Goal: Task Accomplishment & Management: Manage account settings

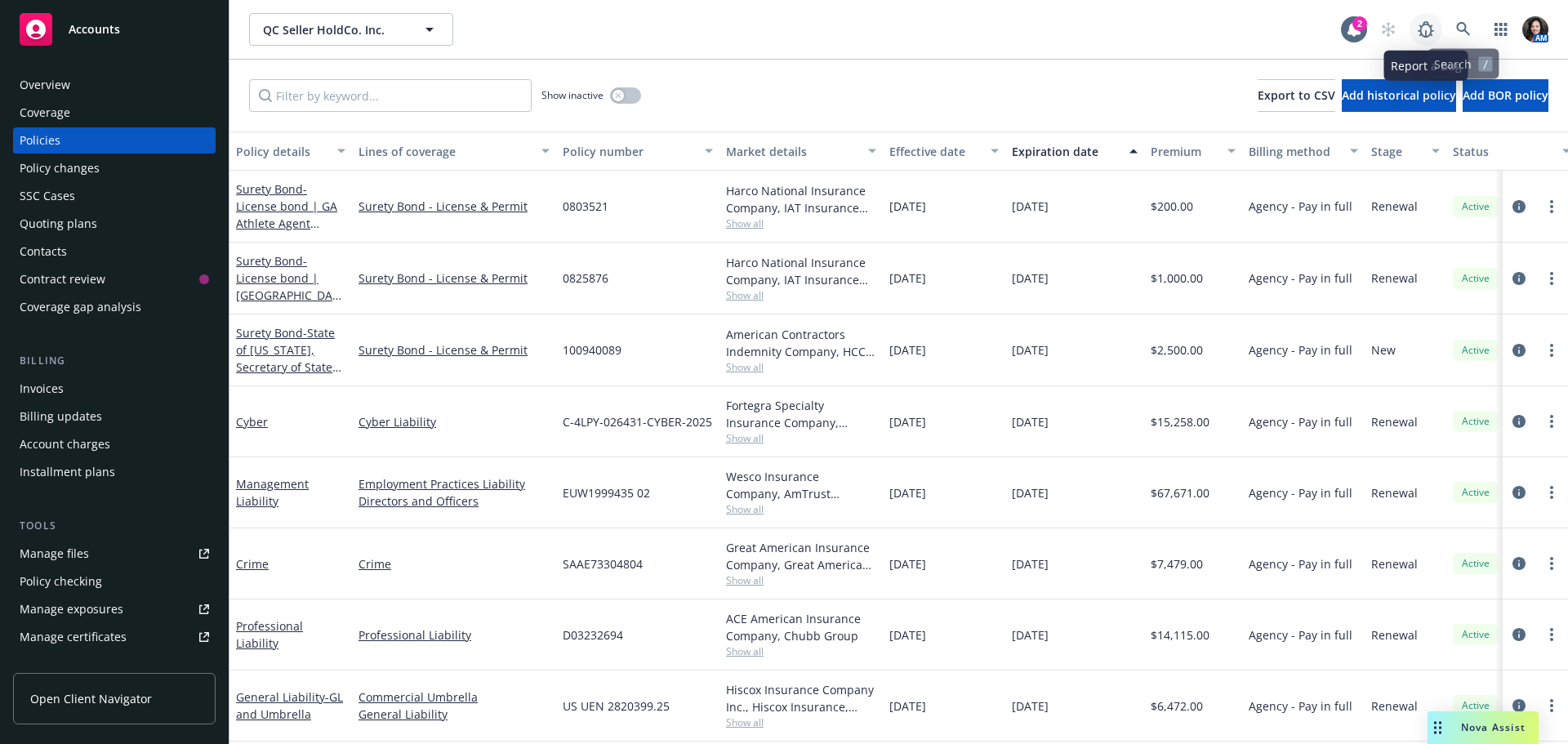
click at [1422, 34] on icon at bounding box center [1425, 29] width 16 height 16
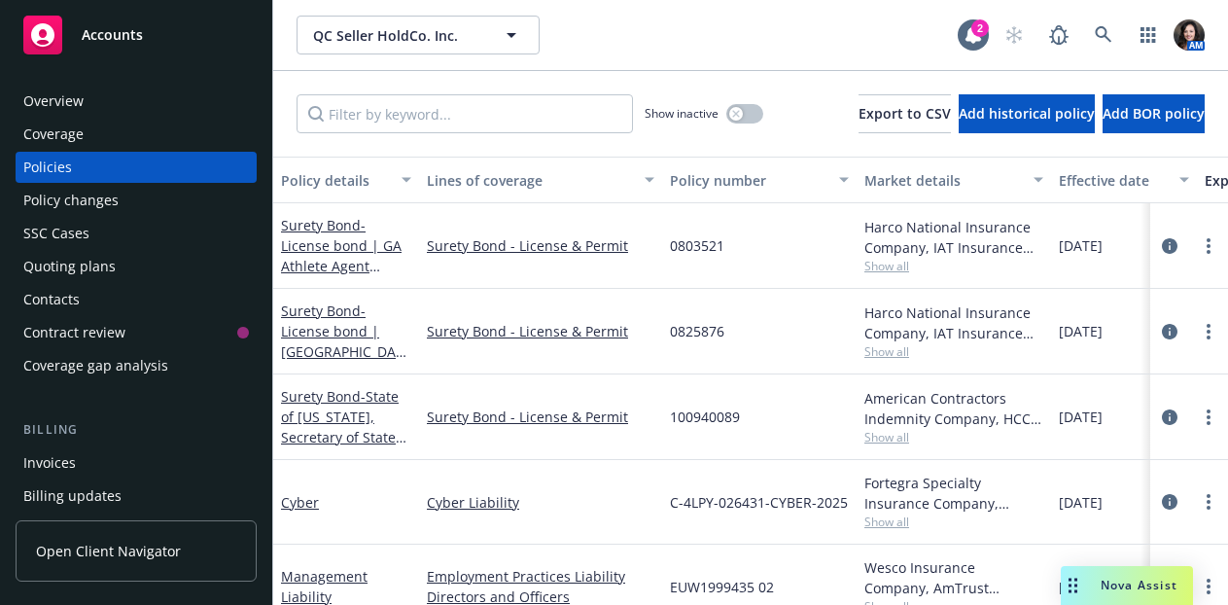
click at [279, 505] on div "Cyber" at bounding box center [346, 502] width 146 height 85
click at [295, 505] on link "Cyber" at bounding box center [300, 502] width 38 height 18
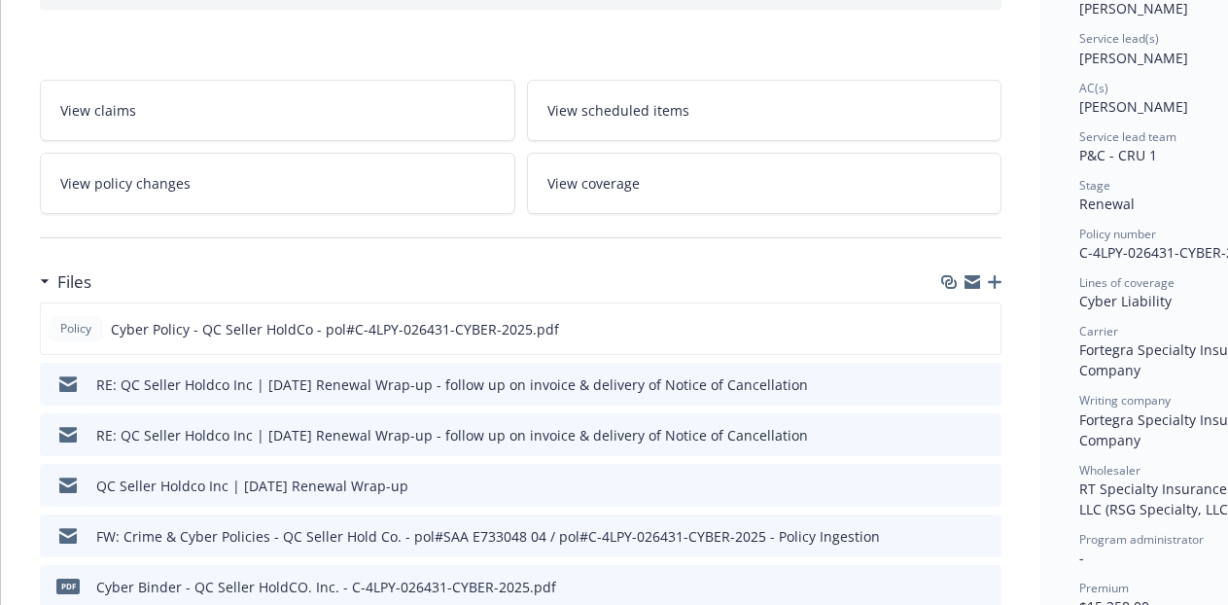
scroll to position [292, 0]
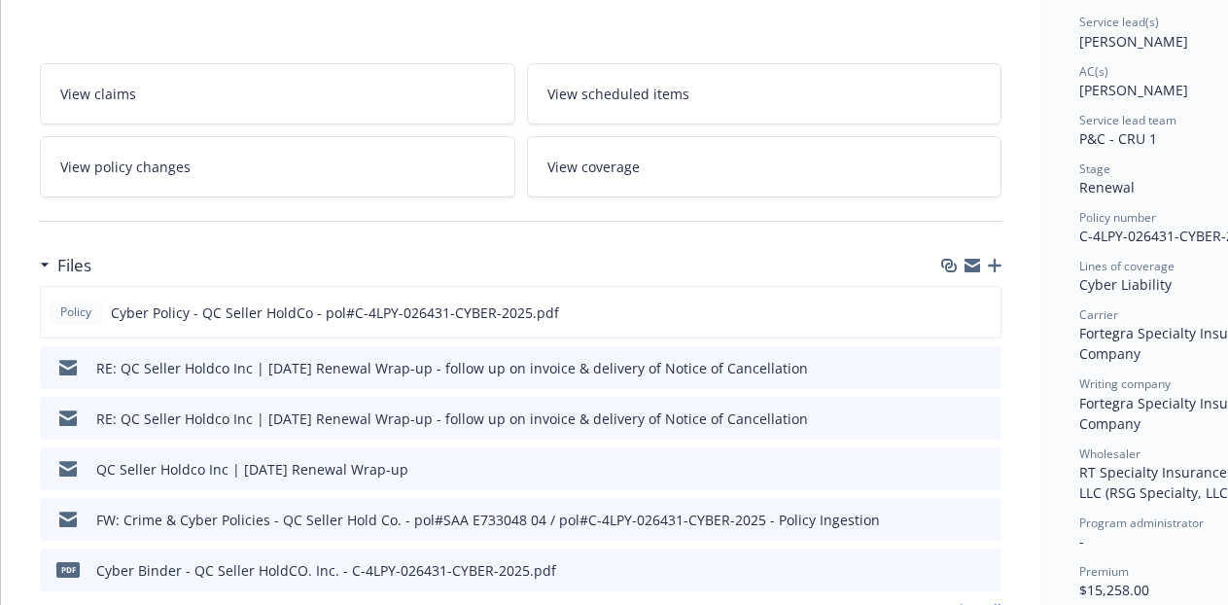
click at [995, 268] on icon "button" at bounding box center [995, 266] width 14 height 14
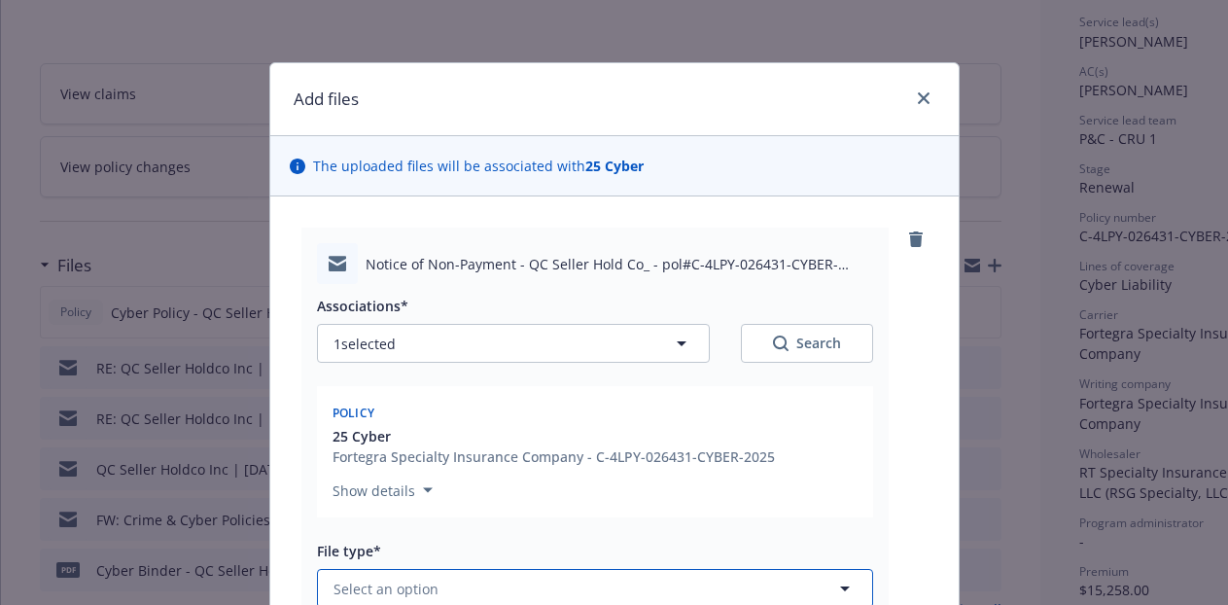
click at [470, 584] on button "Select an option" at bounding box center [595, 588] width 556 height 39
type input "email"
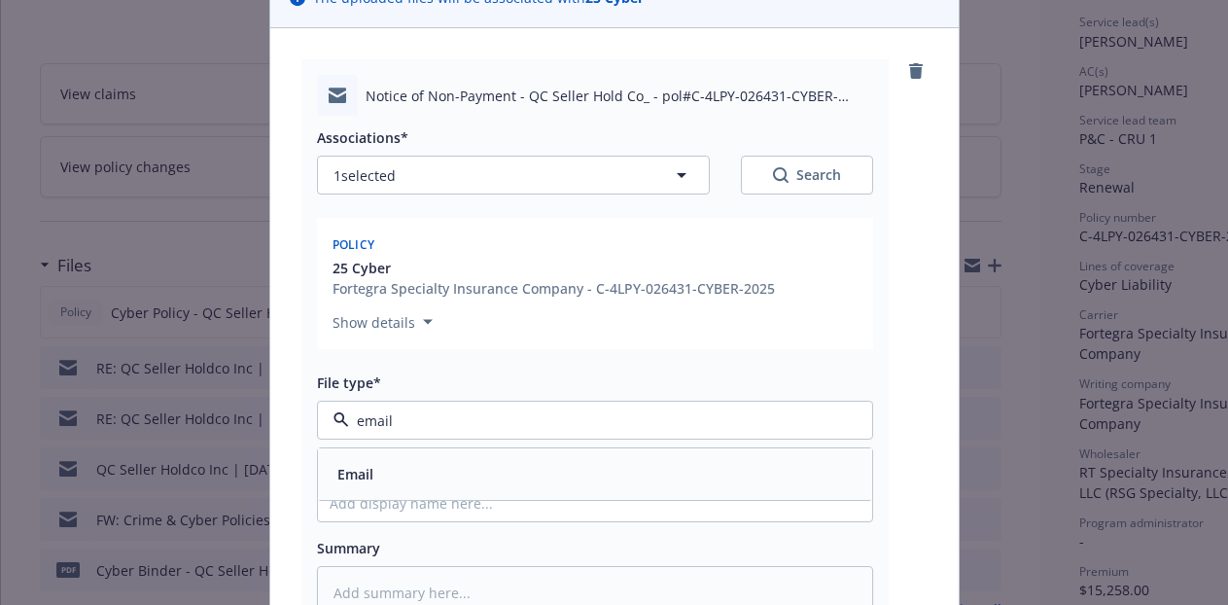
scroll to position [194, 0]
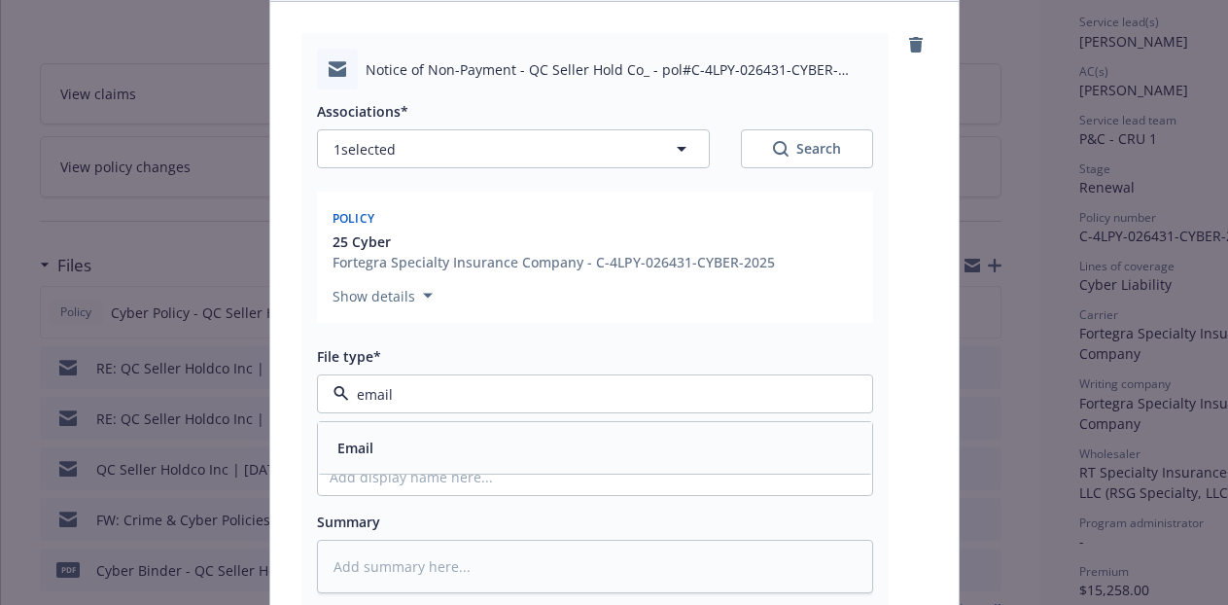
click at [459, 463] on div "Email" at bounding box center [595, 448] width 554 height 52
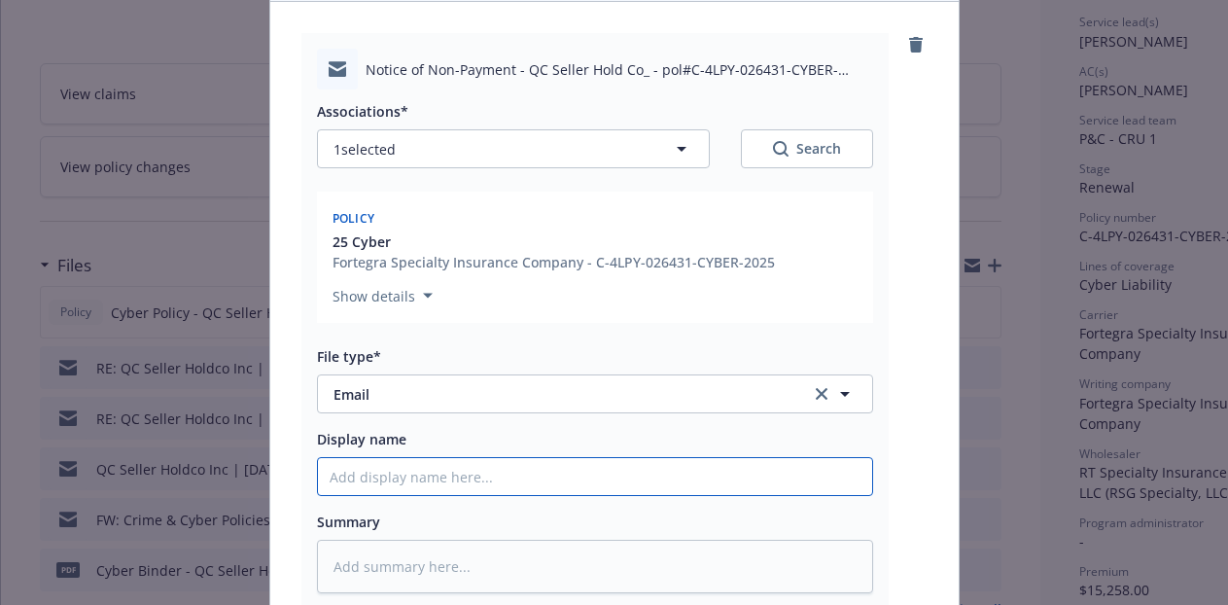
click at [405, 491] on input "Display name" at bounding box center [595, 476] width 554 height 37
type textarea "x"
type input "F"
type textarea "x"
type input "Fr"
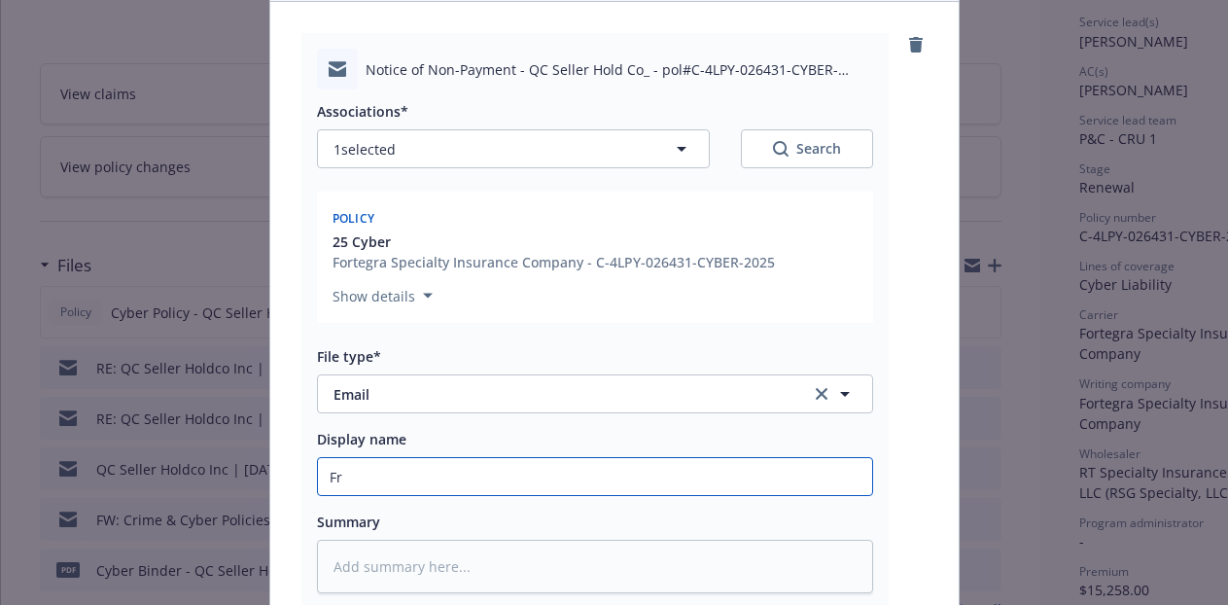
type textarea "x"
type input "Fro"
type textarea "x"
type input "From"
type textarea "x"
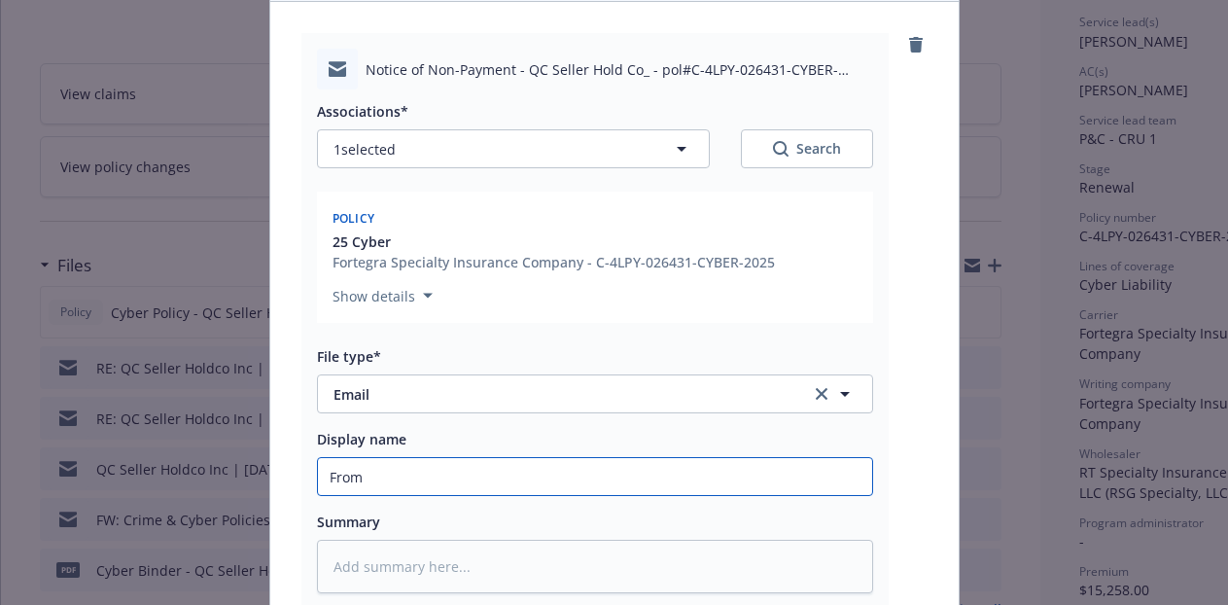
type input "From:"
type textarea "x"
type input "From:"
type textarea "x"
type input "From: R"
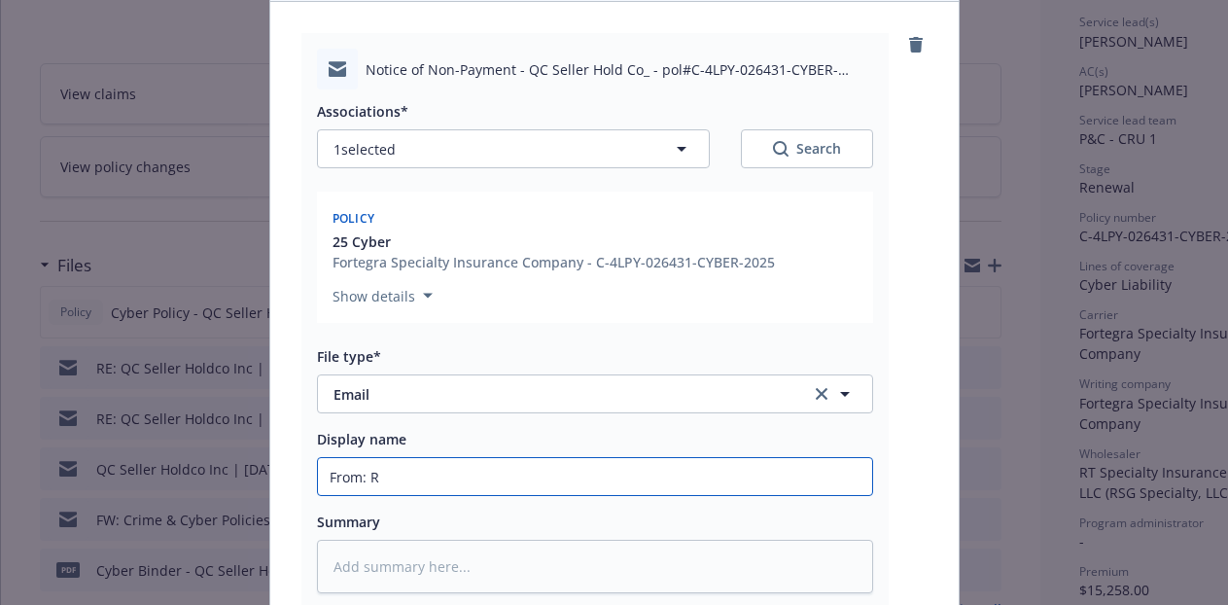
type textarea "x"
type input "From: RT"
type textarea "x"
type input "From: RT"
type textarea "x"
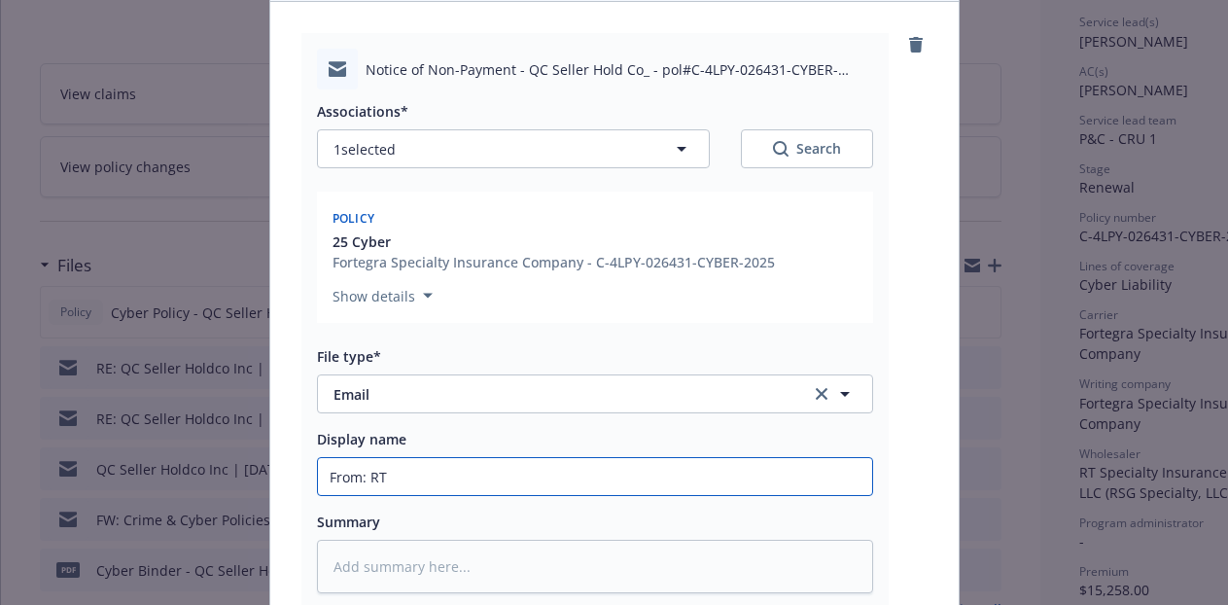
type input "From: RT S"
type textarea "x"
type input "From: RT"
type textarea "x"
type input "From: RT"
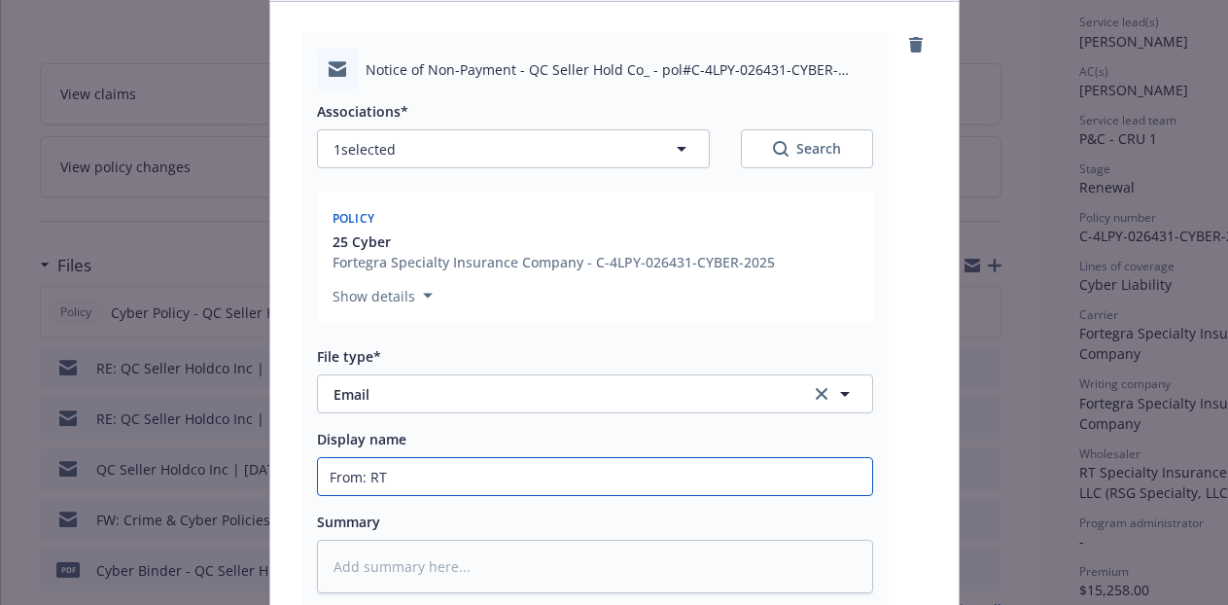
type textarea "x"
type input "From: R"
type textarea "x"
type input "From:"
type textarea "x"
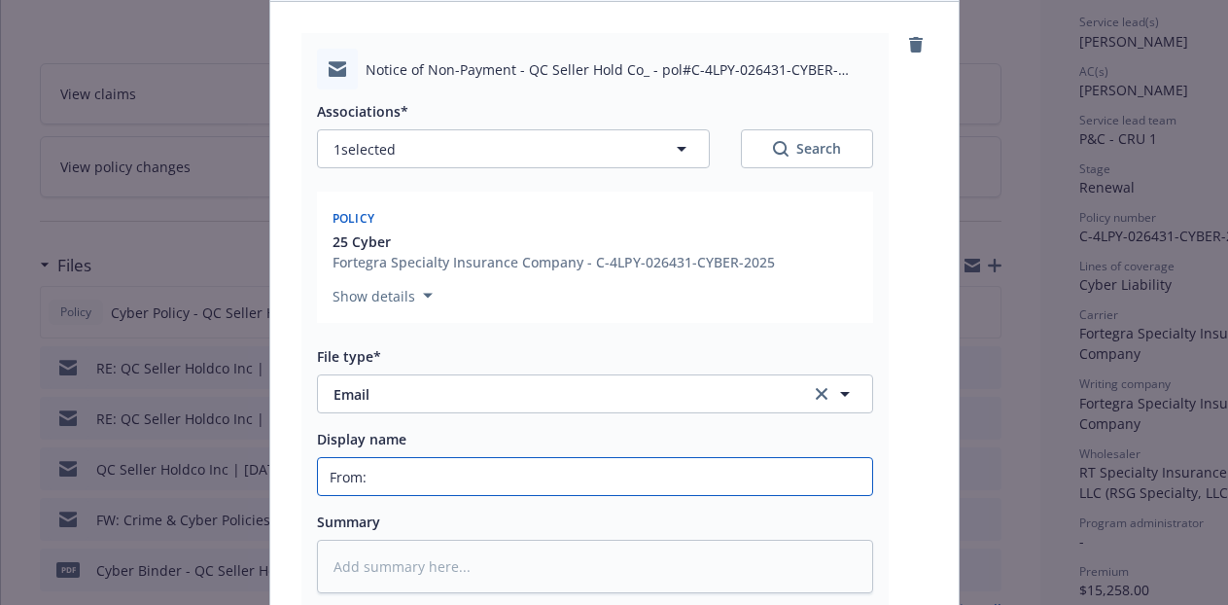
type input "From:"
type textarea "x"
type input "From"
type textarea "x"
type input "From"
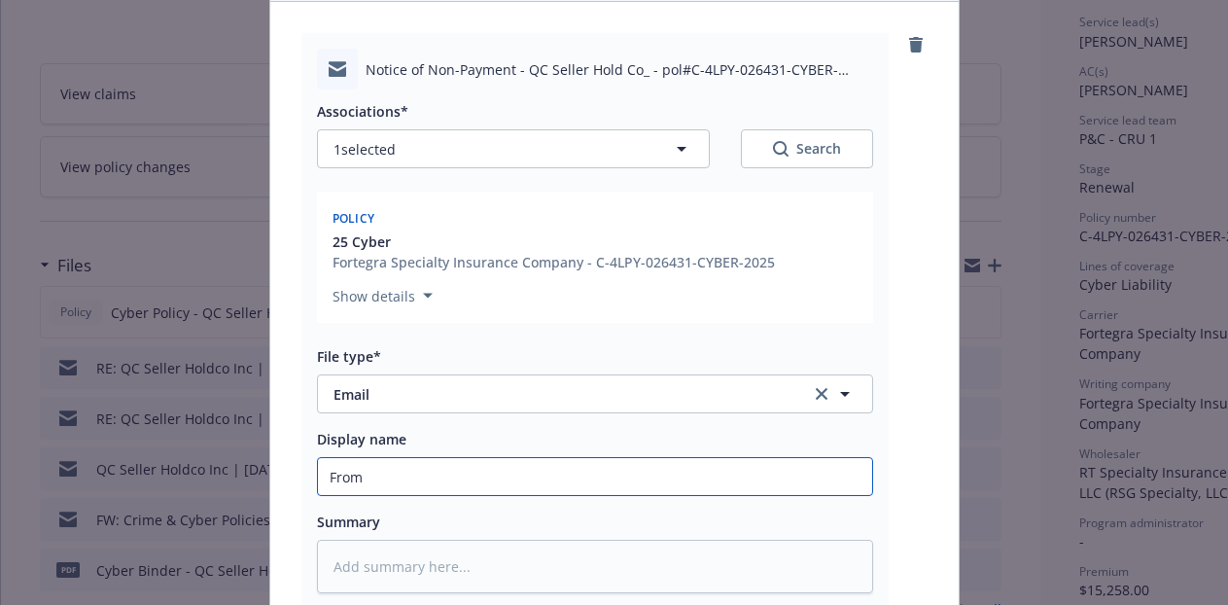
type textarea "x"
type input "From R"
type textarea "x"
type input "From RT"
type textarea "x"
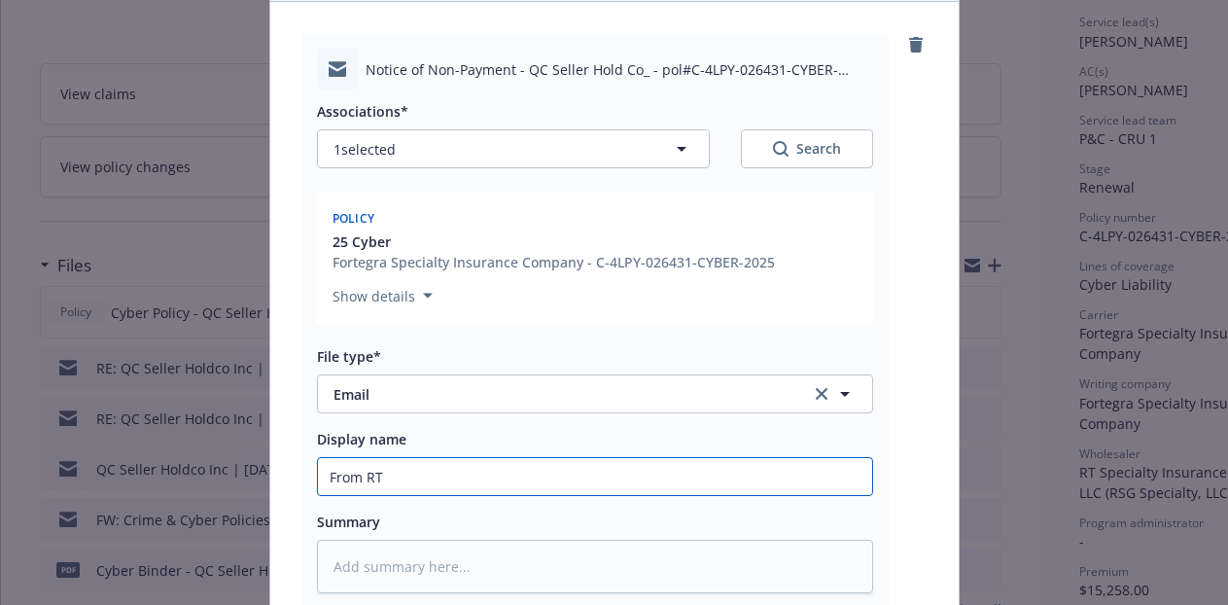
type input "From RTL"
type textarea "x"
type input "From RTL"
type textarea "x"
type input "From RTL"
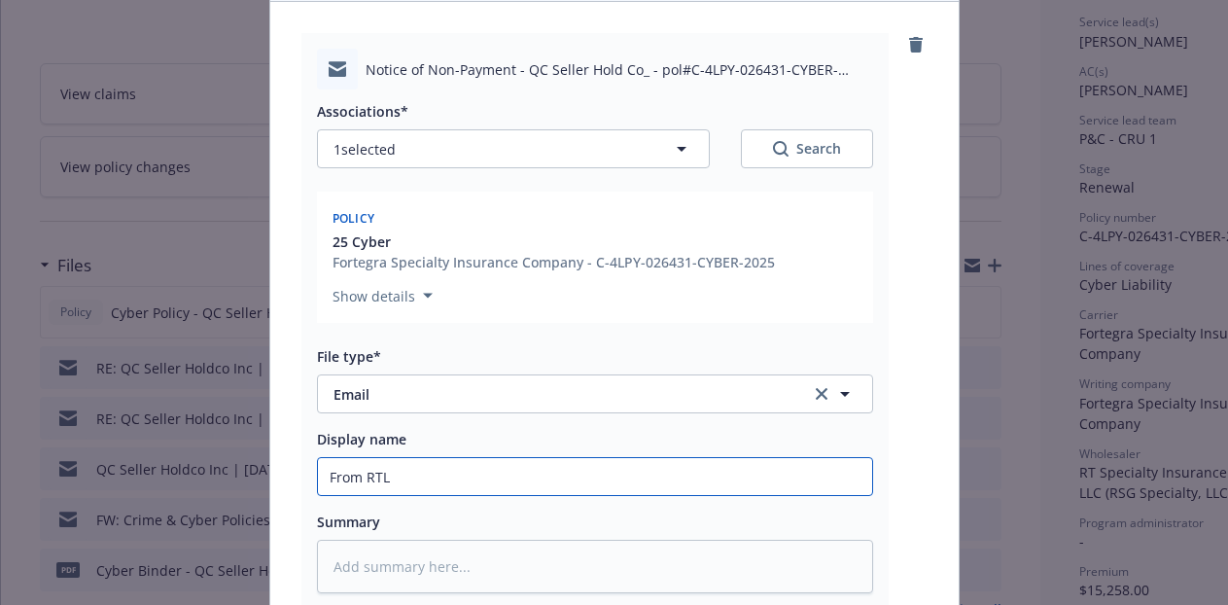
type textarea "x"
type input "From RT"
type textarea "x"
type input "From RT:"
type textarea "x"
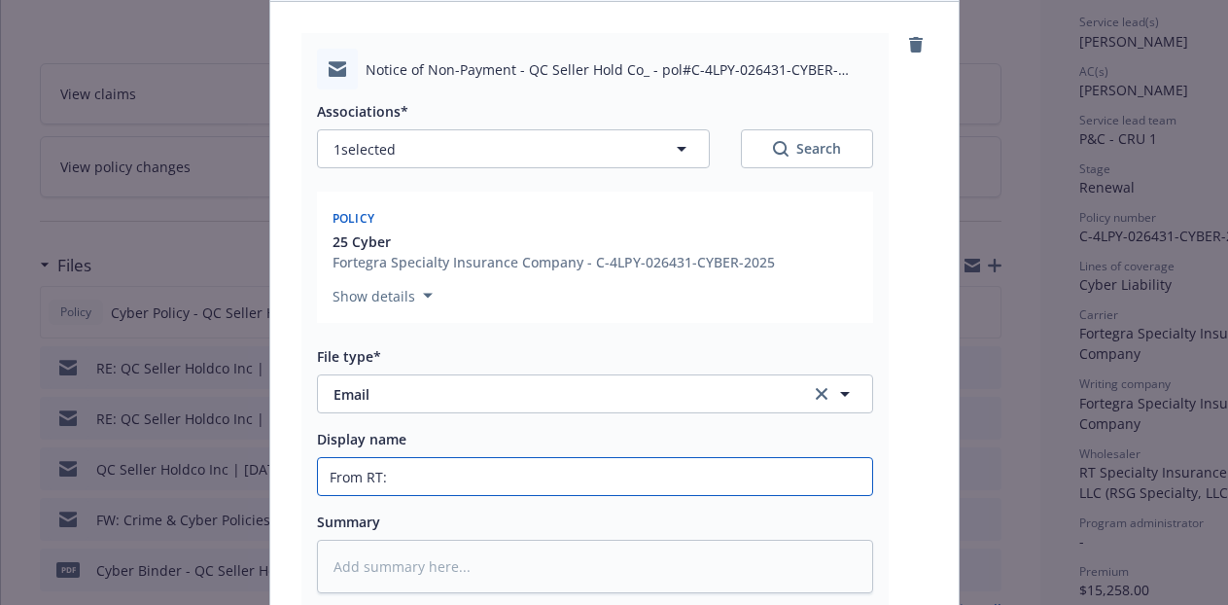
type input "From RT: C"
type textarea "x"
type input "From RT: Cy"
type textarea "x"
type input "From RT: Cyb"
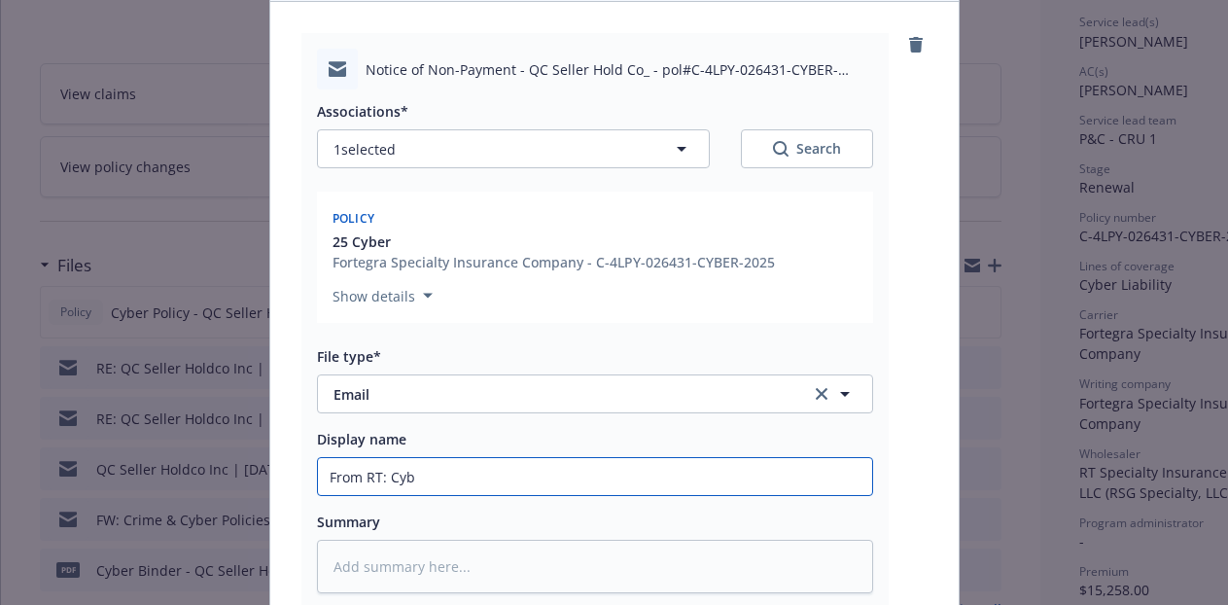
type textarea "x"
type input "From RT: Cybe"
type textarea "x"
type input "From RT: Cyber"
type textarea "x"
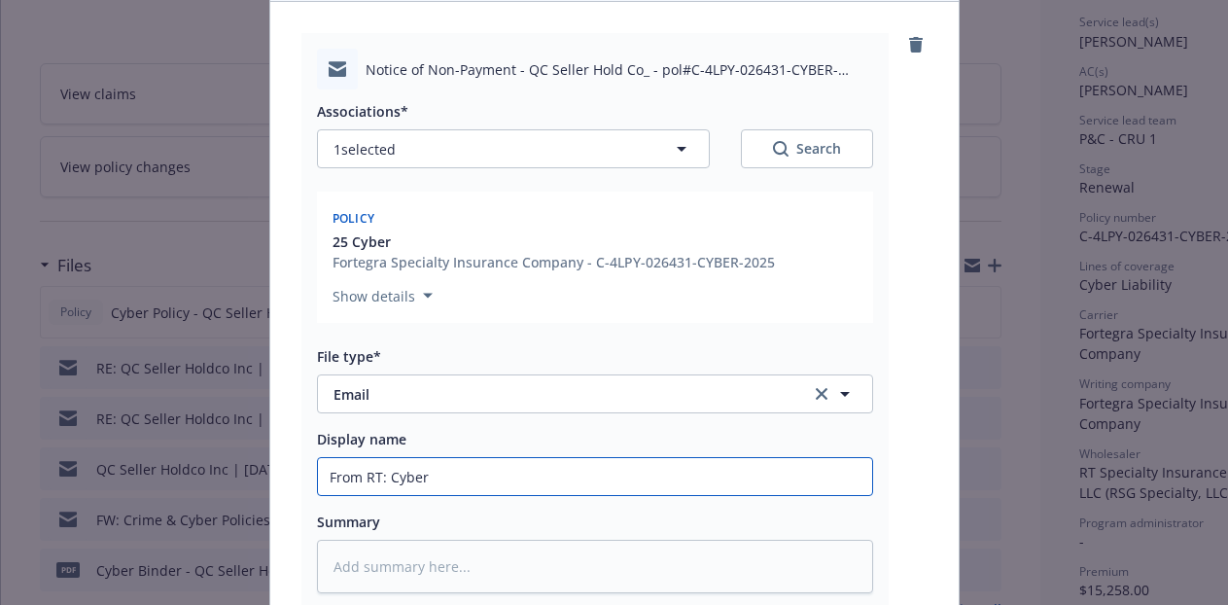
type input "From RT: Cyber"
type textarea "x"
type input "From RT: Cyber N"
type textarea "x"
type input "From RT: Cyber NO"
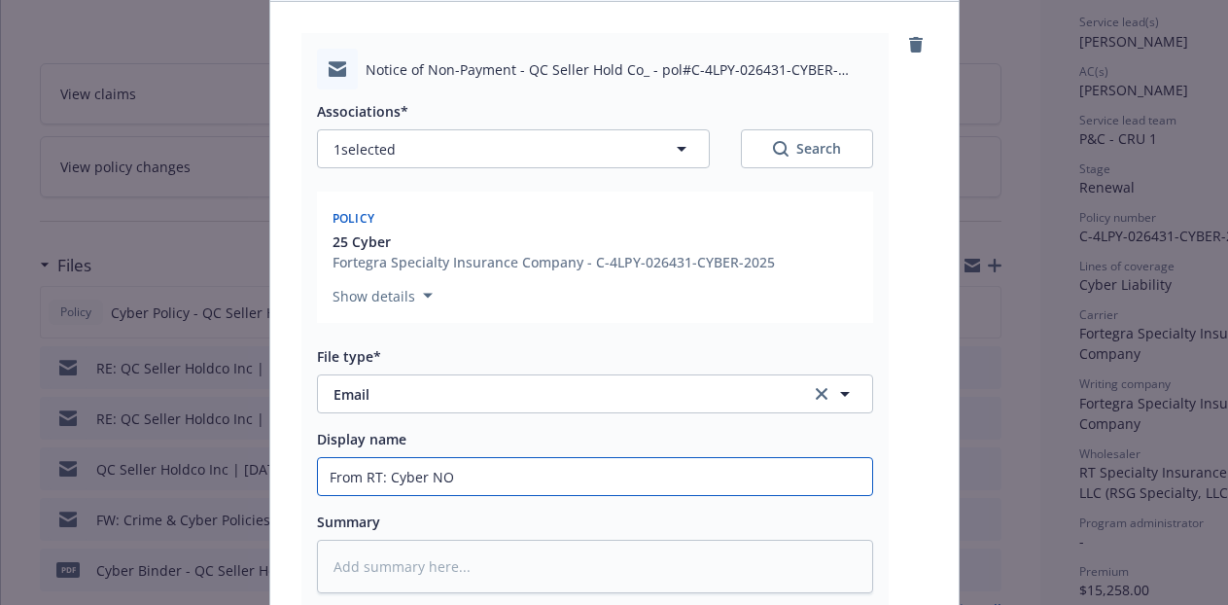
type textarea "x"
type input "From RT: Cyber NOC"
type textarea "x"
type input "From RT: Cyber NOC"
type textarea "x"
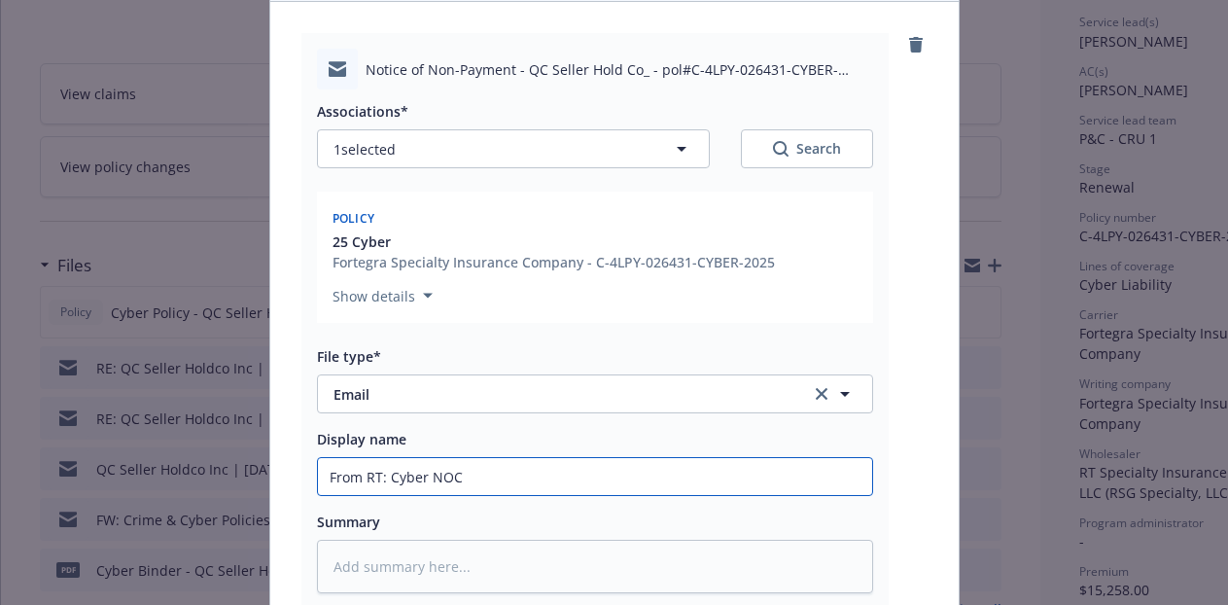
type input "From RT: Cyber NOC e"
type textarea "x"
type input "From RT: Cyber NOC ef"
type textarea "x"
type input "From RT: Cyber NOC eff"
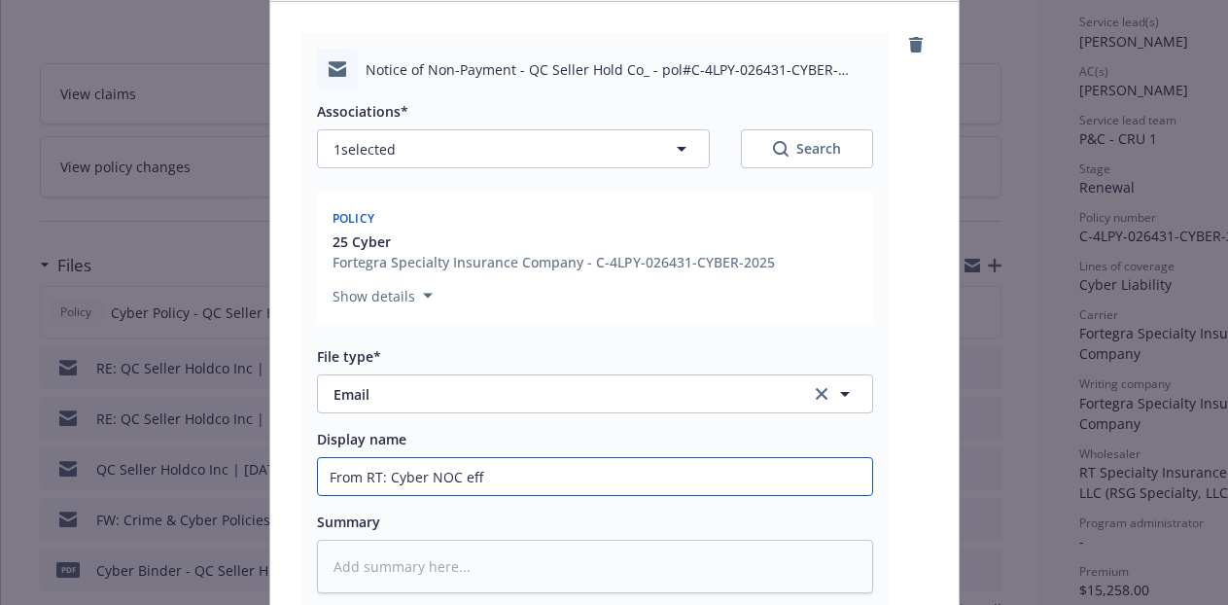
type textarea "x"
type input "From RT: Cyber NOC eff"
click at [566, 480] on input "From RT: Cyber NOC eff" at bounding box center [595, 476] width 554 height 37
type textarea "x"
type input "From RT: Cyber NOC eff 9"
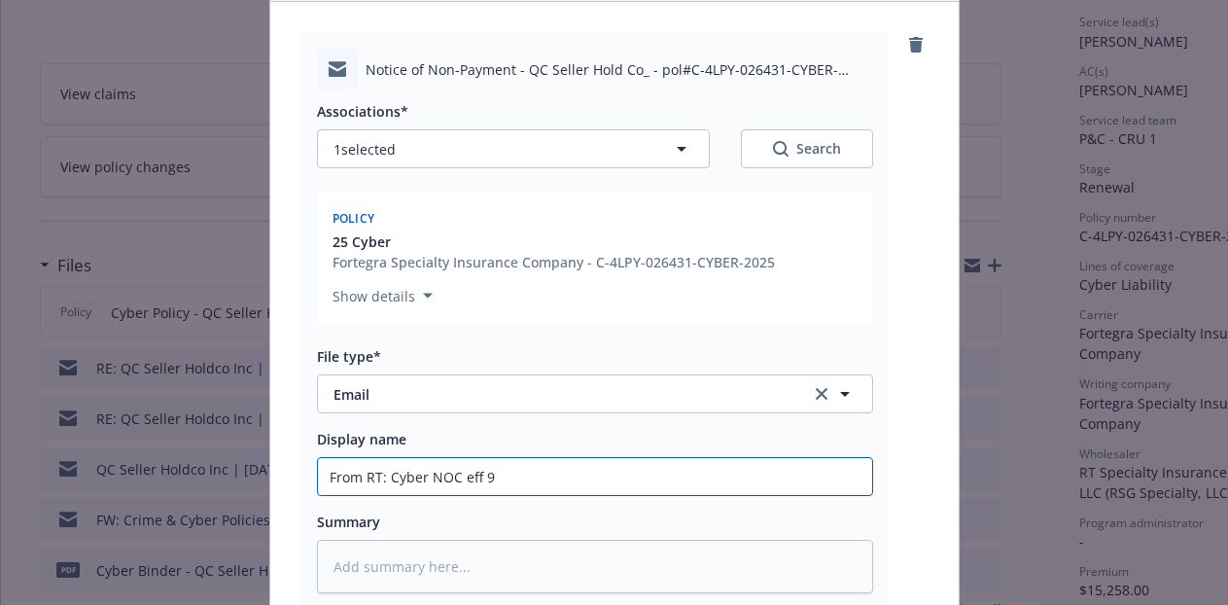
type textarea "x"
type input "From RT: Cyber NOC eff 9/"
type textarea "x"
type input "From RT: Cyber NOC eff 9/2"
type textarea "x"
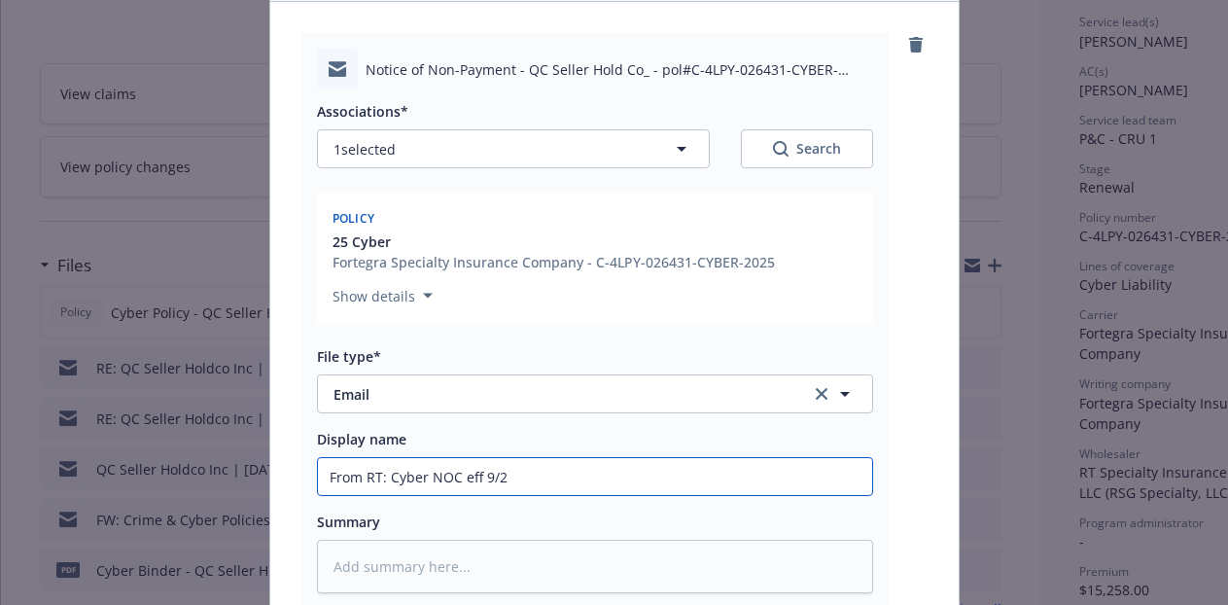
type input "From RT: Cyber NOC eff 9/24"
type textarea "x"
type input "From RT: Cyber NOC eff 9/24/"
type textarea "x"
type input "From RT: Cyber NOC eff 9/24/2"
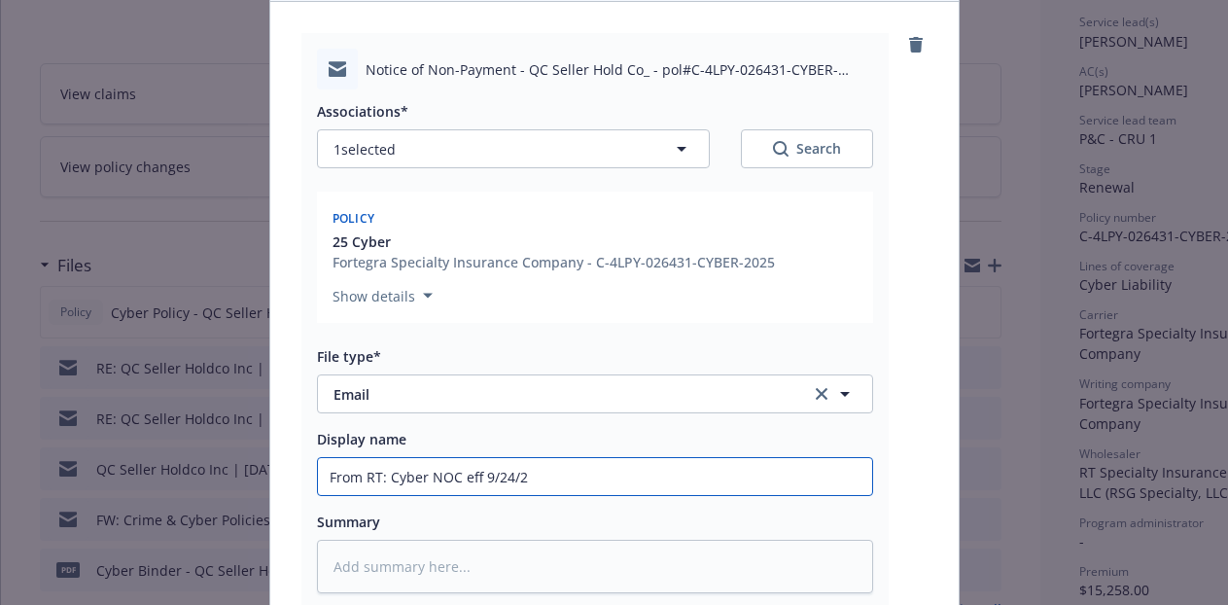
type textarea "x"
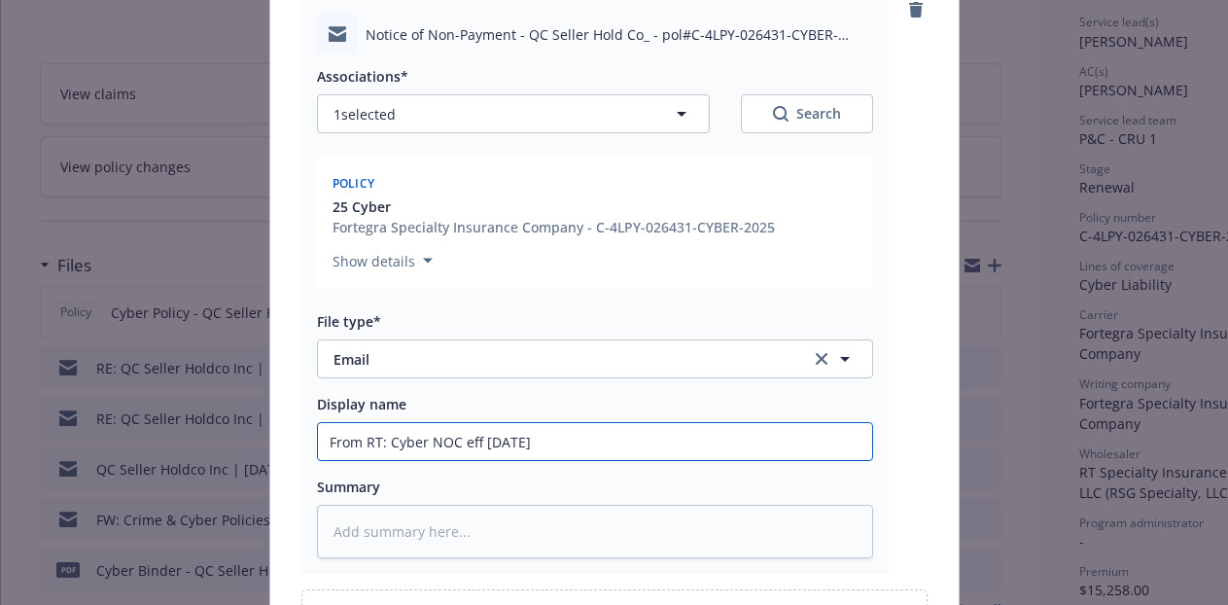
scroll to position [353, 0]
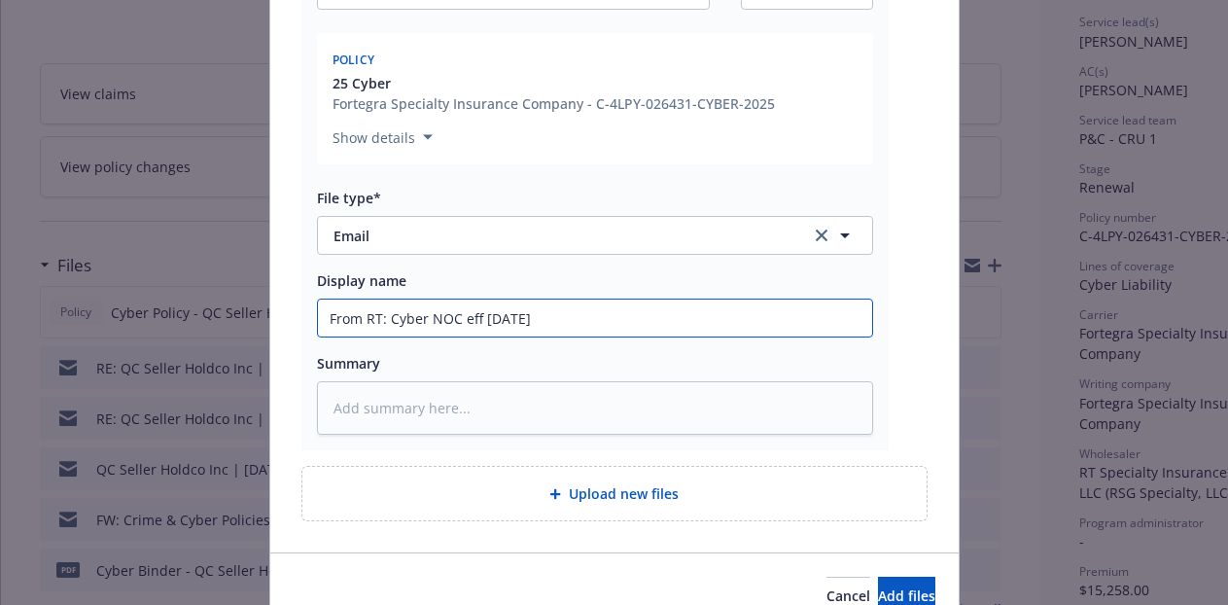
type input "From RT: Cyber NOC eff [DATE]"
type textarea "x"
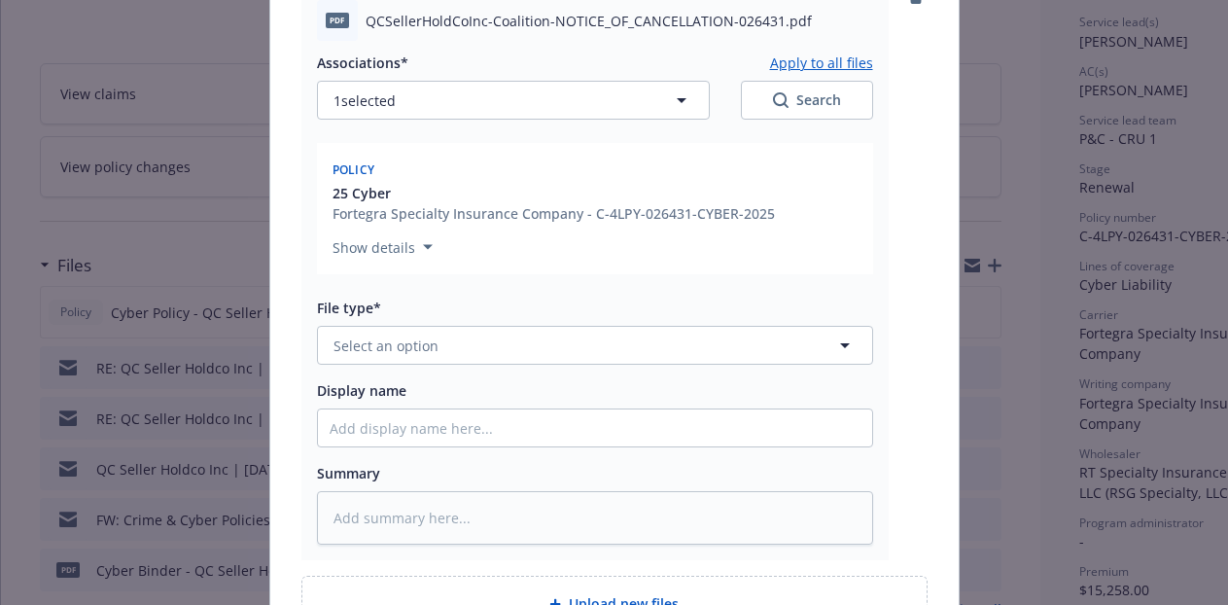
scroll to position [839, 0]
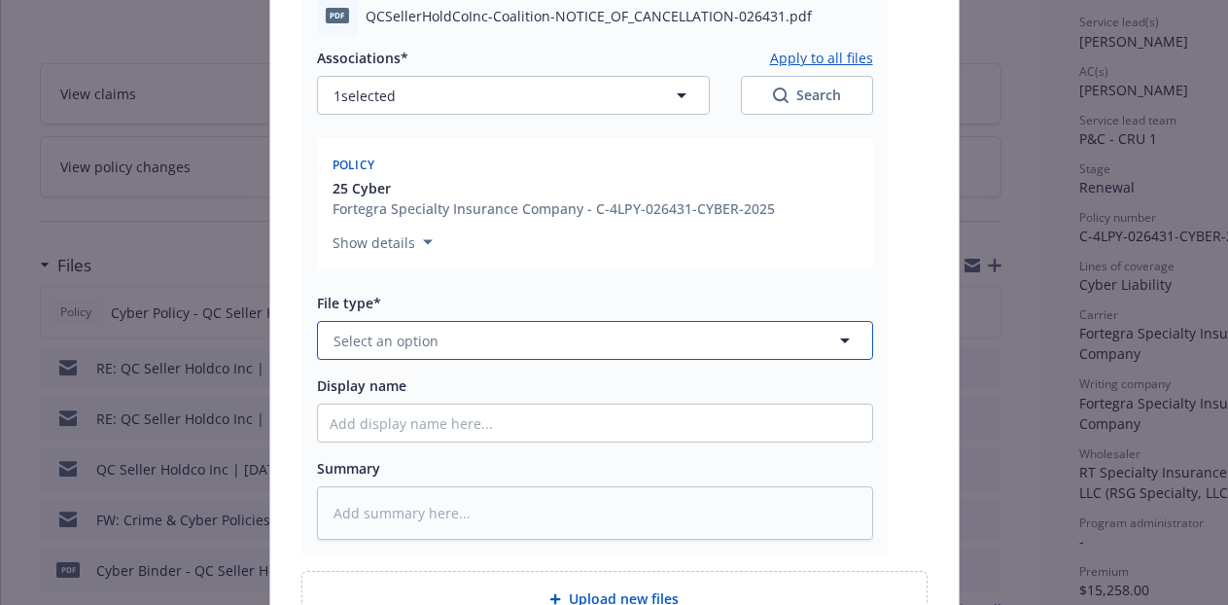
click at [408, 335] on span "Select an option" at bounding box center [385, 341] width 105 height 20
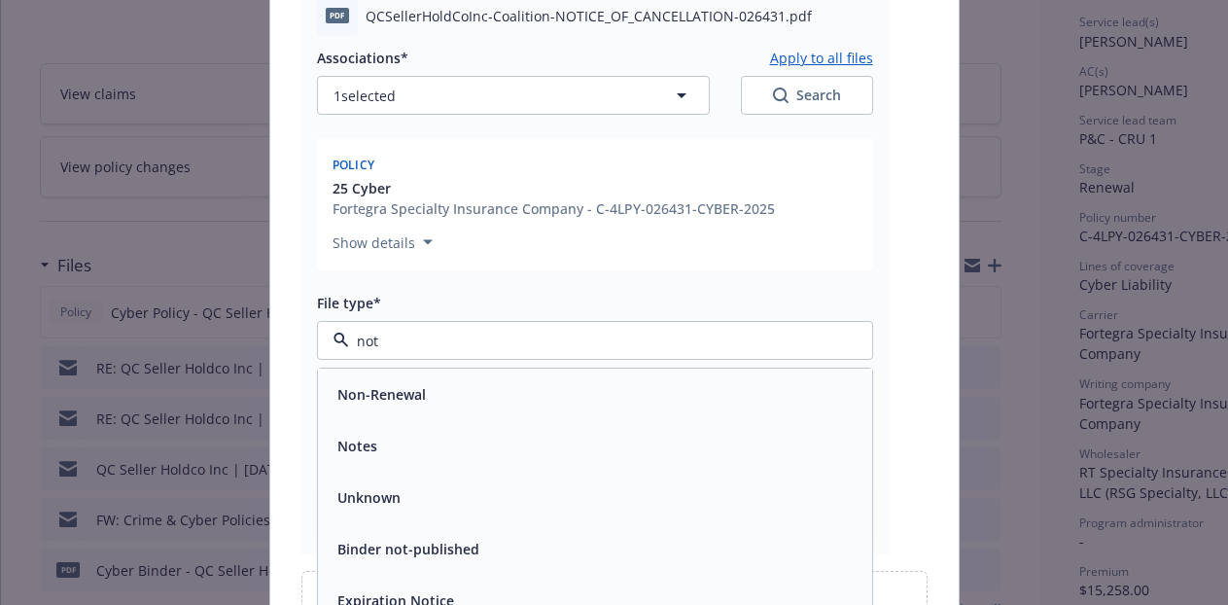
type input "noti"
click at [343, 552] on span "Notice of Cancellation" at bounding box center [411, 549] width 148 height 20
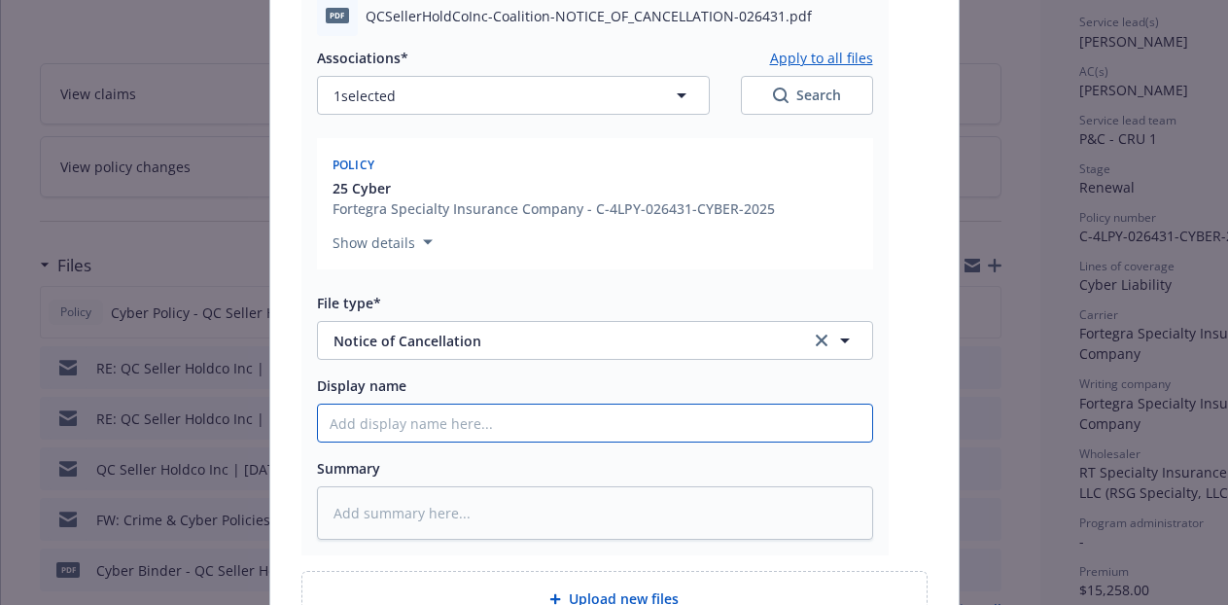
click at [391, 418] on input "Display name" at bounding box center [595, 422] width 554 height 37
type textarea "x"
type input "N"
type textarea "x"
type input "No"
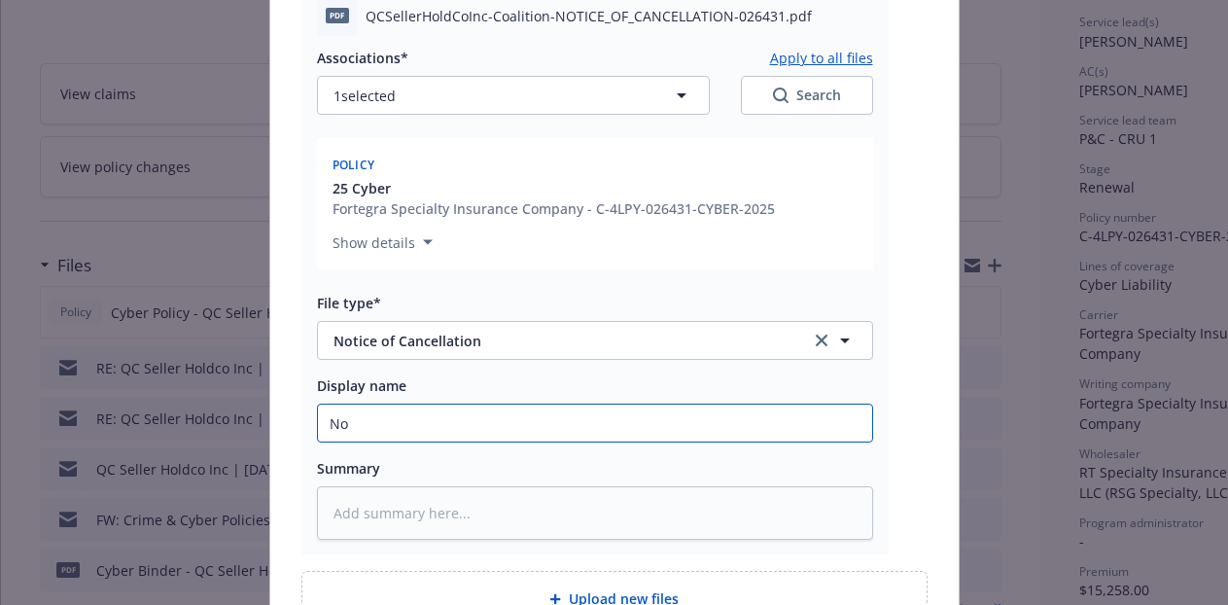
type textarea "x"
type input "Noti"
type textarea "x"
type input "Notic"
type textarea "x"
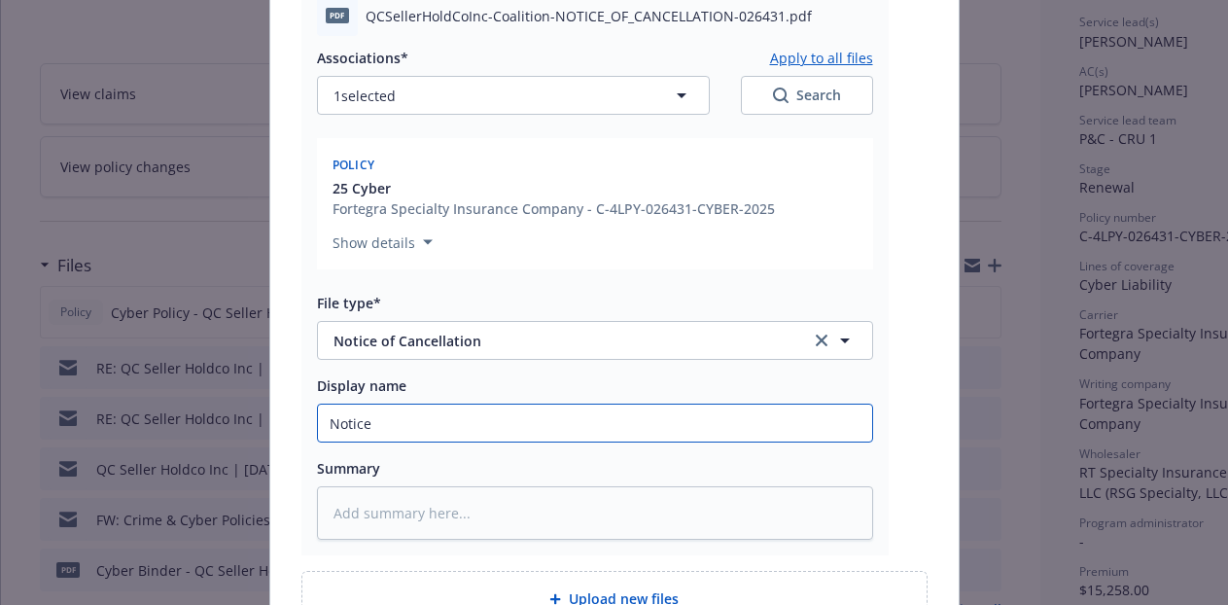
type input "Notice"
type textarea "x"
type input "Notice o"
type textarea "x"
type input "Notice of"
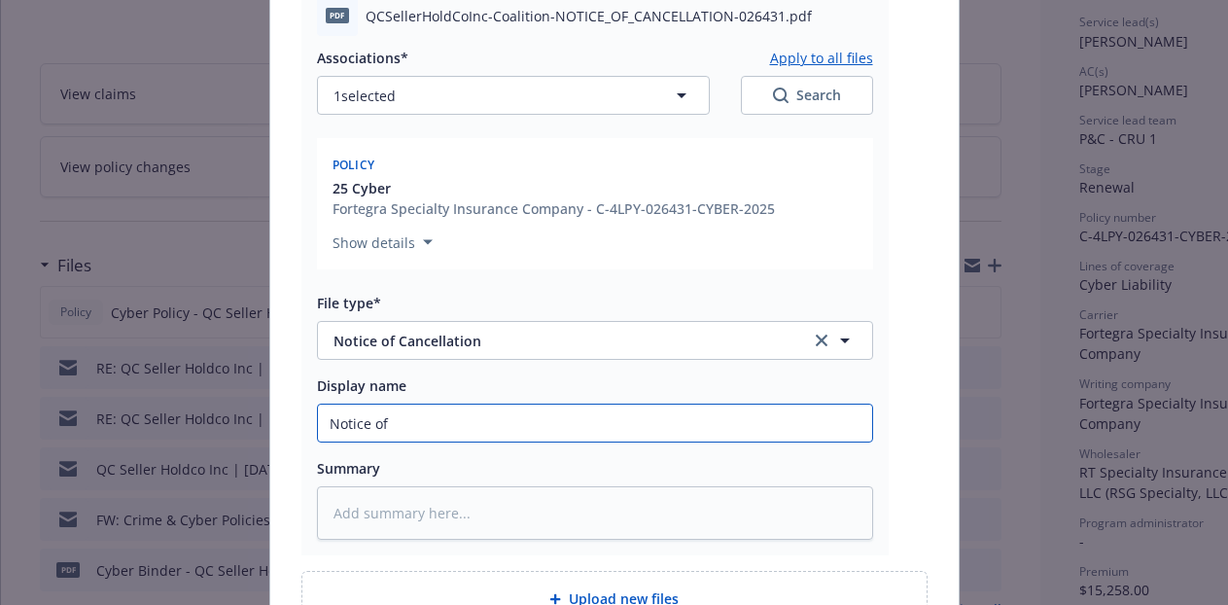
type textarea "x"
type input "Notice o"
type textarea "x"
type input "Notice"
type textarea "x"
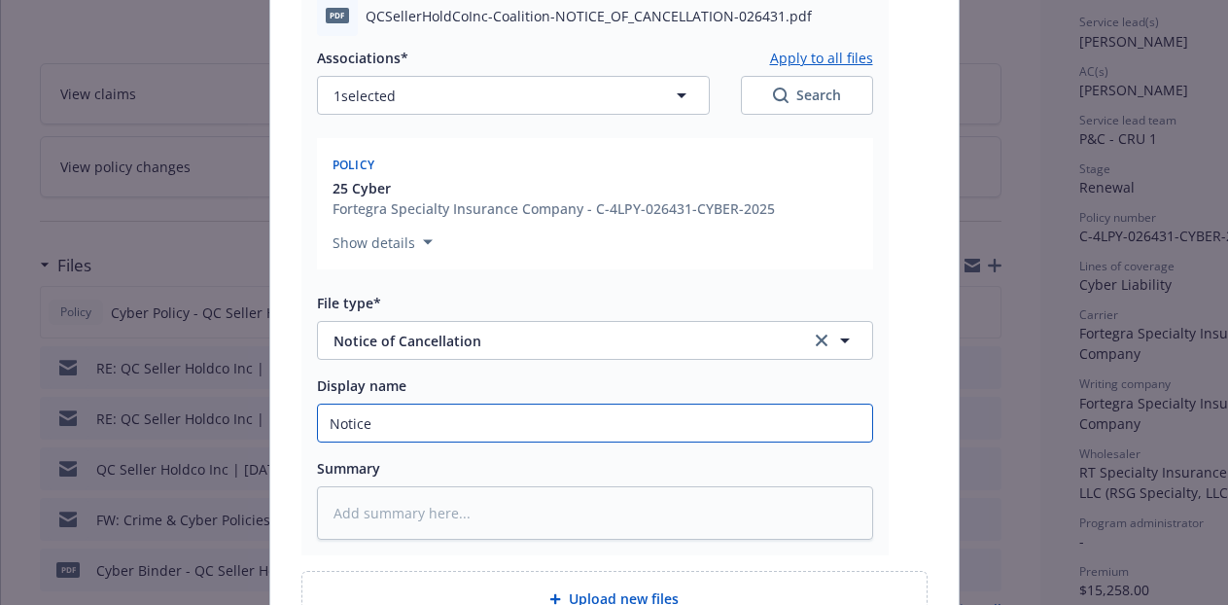
type input "Notice"
type textarea "x"
type input "Notic"
type textarea "x"
type input "Noti"
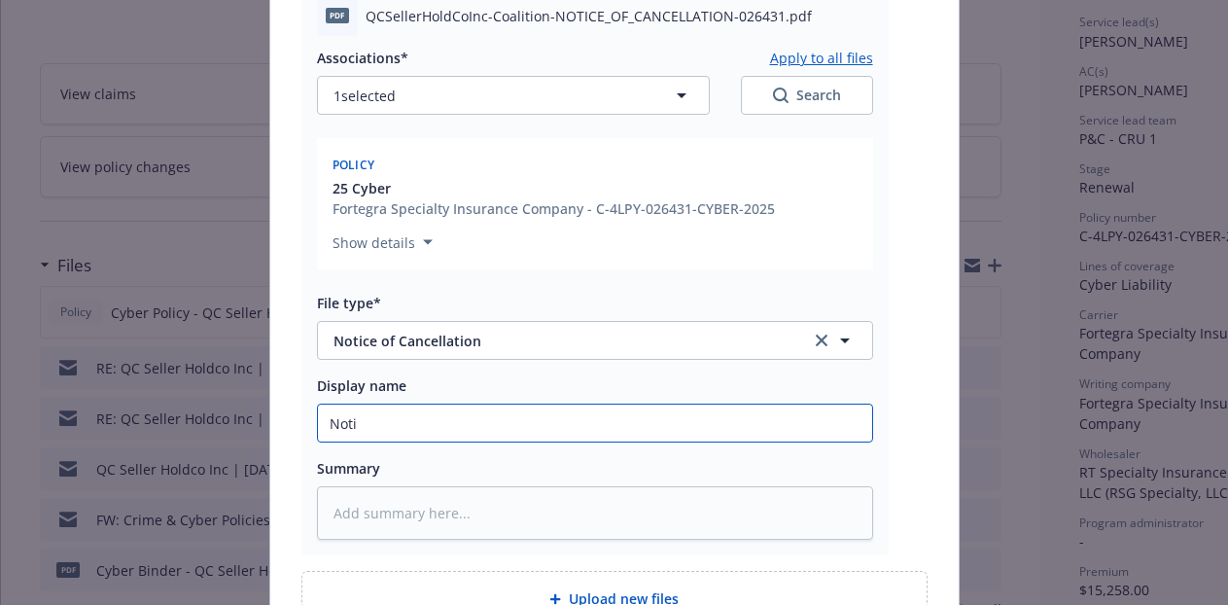
type textarea "x"
type input "Not"
type textarea "x"
type input "No"
type textarea "x"
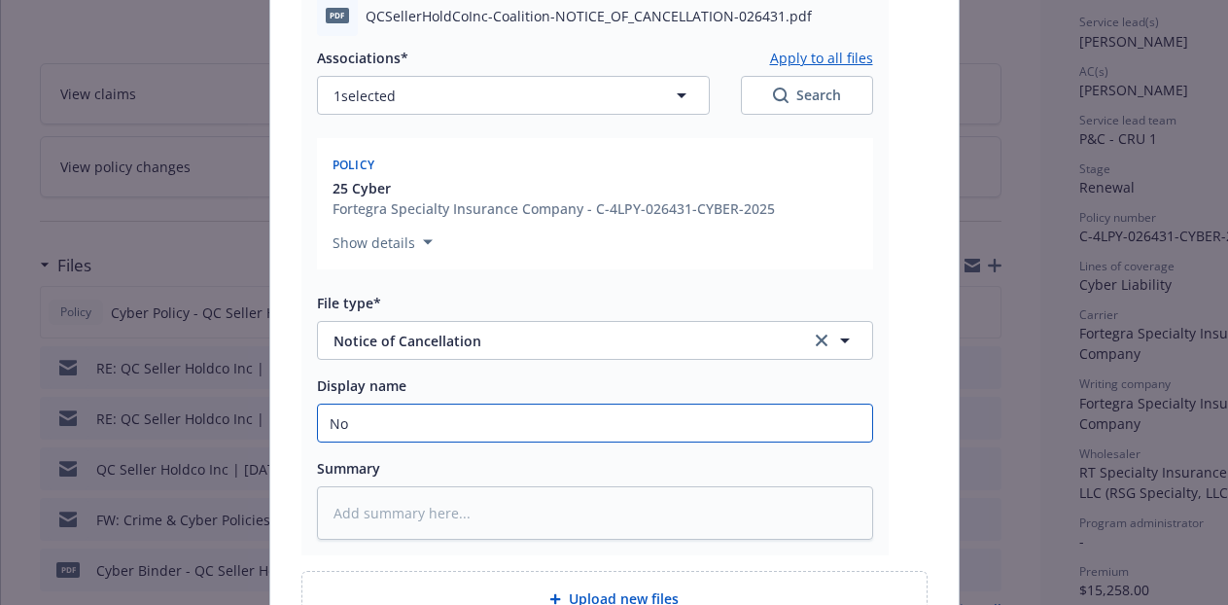
type input "N"
type textarea "x"
type input "2"
type textarea "x"
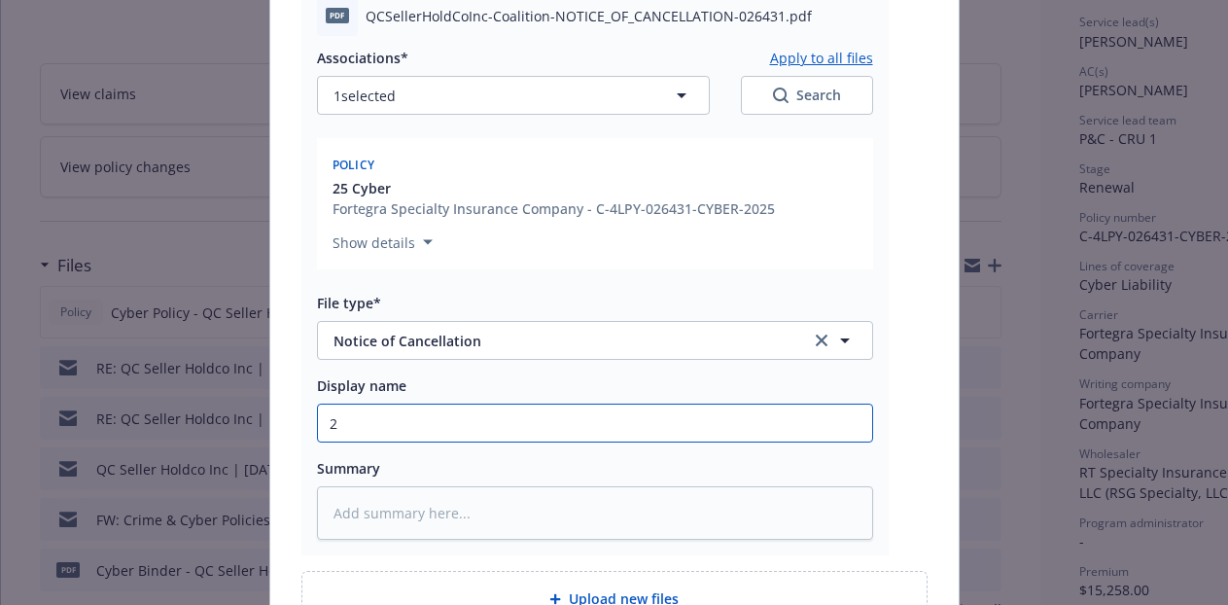
type input "25"
type textarea "x"
type input "25-"
type textarea "x"
type input "25-2"
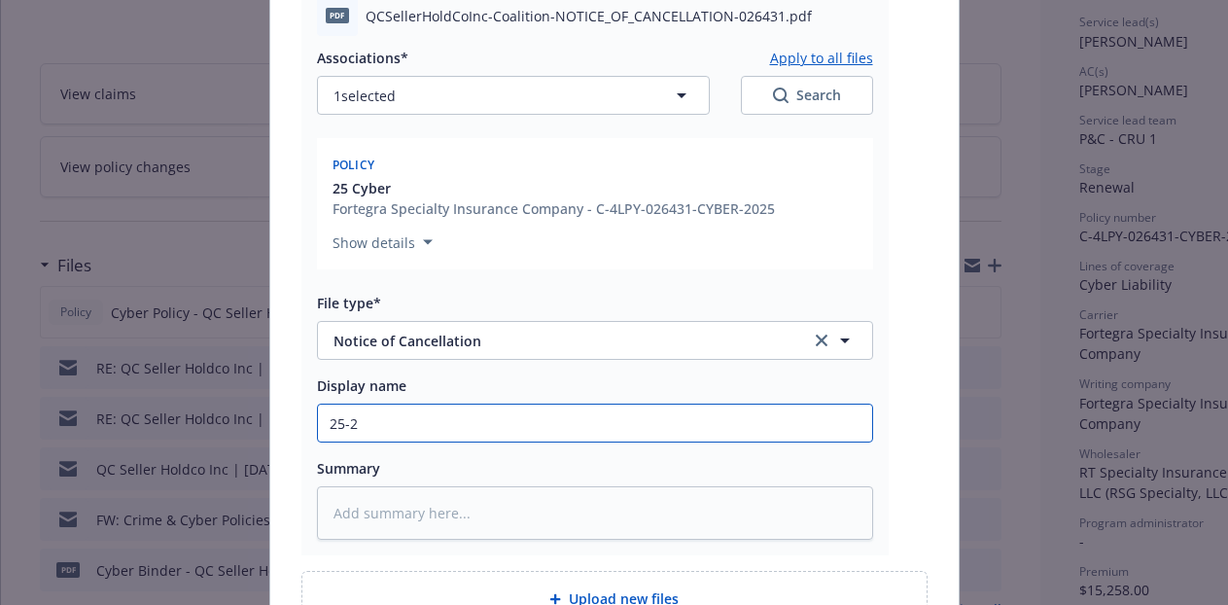
type textarea "x"
type input "25-26"
type textarea "x"
type input "25-26"
type textarea "x"
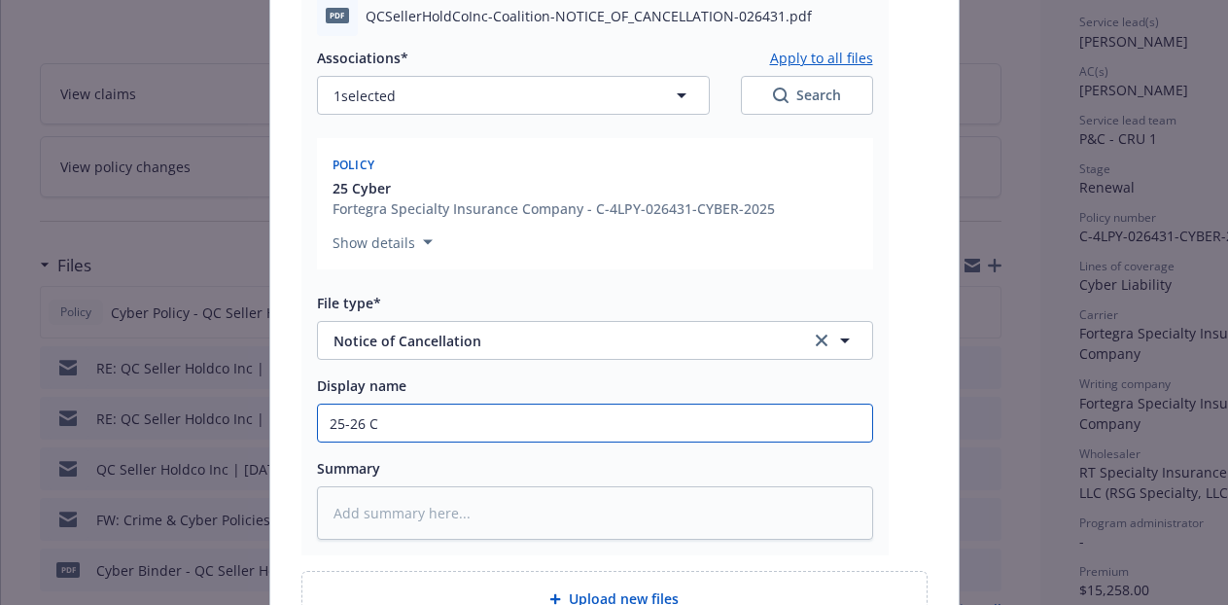
type input "25-26 Cy"
type textarea "x"
type input "25-26 Cyb"
type textarea "x"
type input "25-26 Cybe"
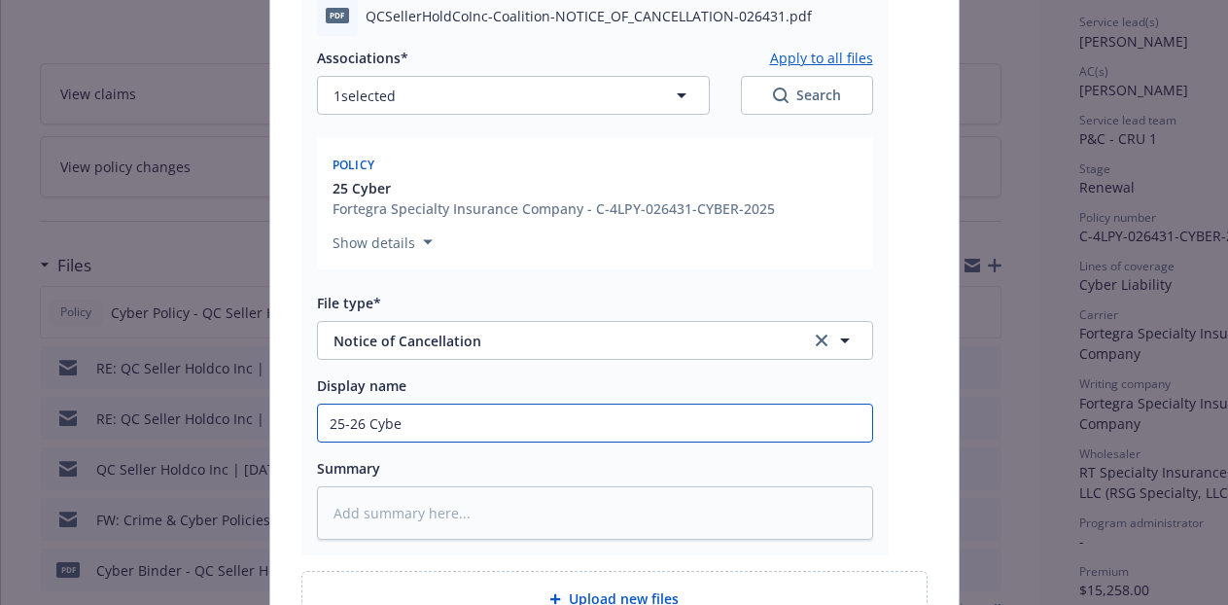
type textarea "x"
type input "25-26 Cyber"
type textarea "x"
type input "25-26 Cyber"
type textarea "x"
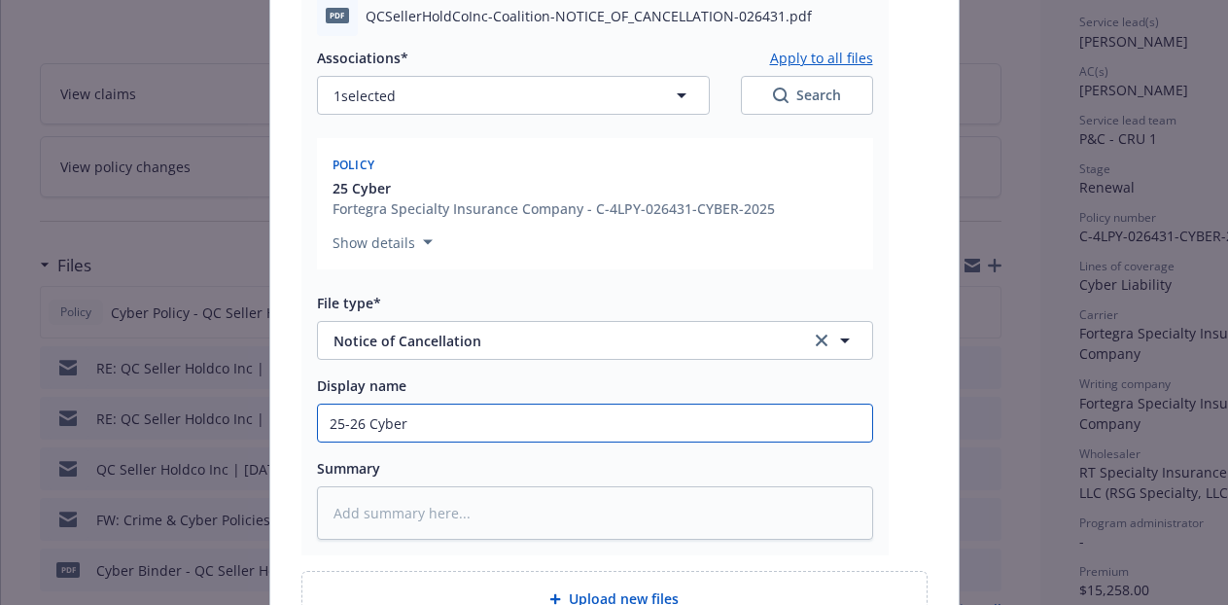
type input "25-26 Cyber N"
type textarea "x"
type input "25-26 Cyber NO"
type textarea "x"
type input "25-26 Cyber NOC"
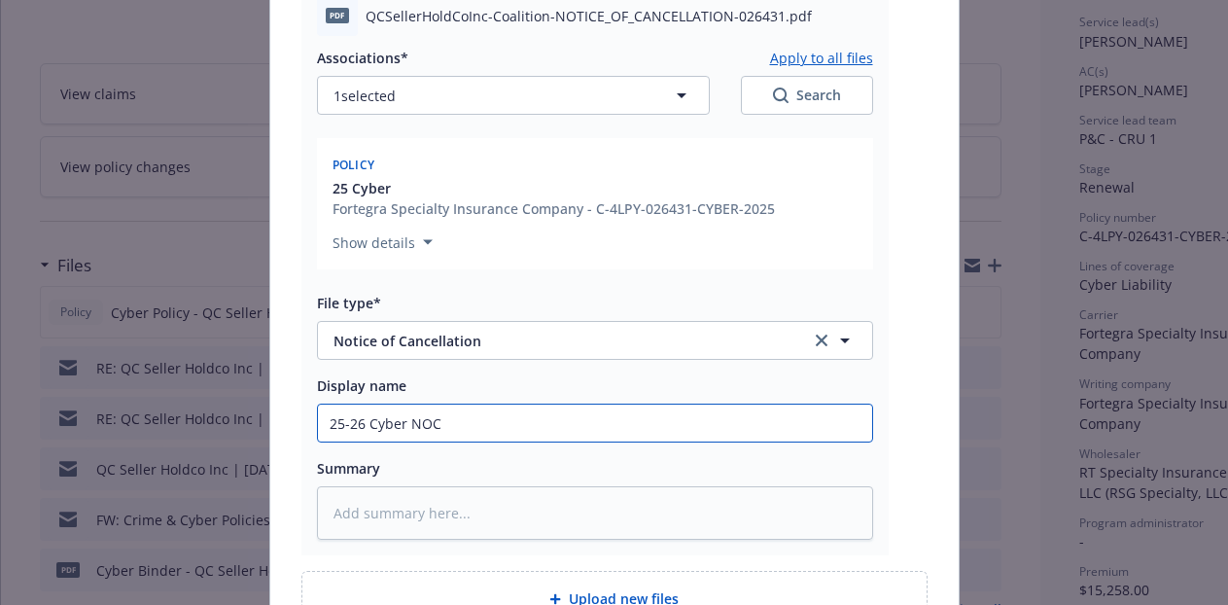
type textarea "x"
type input "25-26 Cyber NOC"
type textarea "x"
type input "25-26 Cyber NOC E"
type textarea "x"
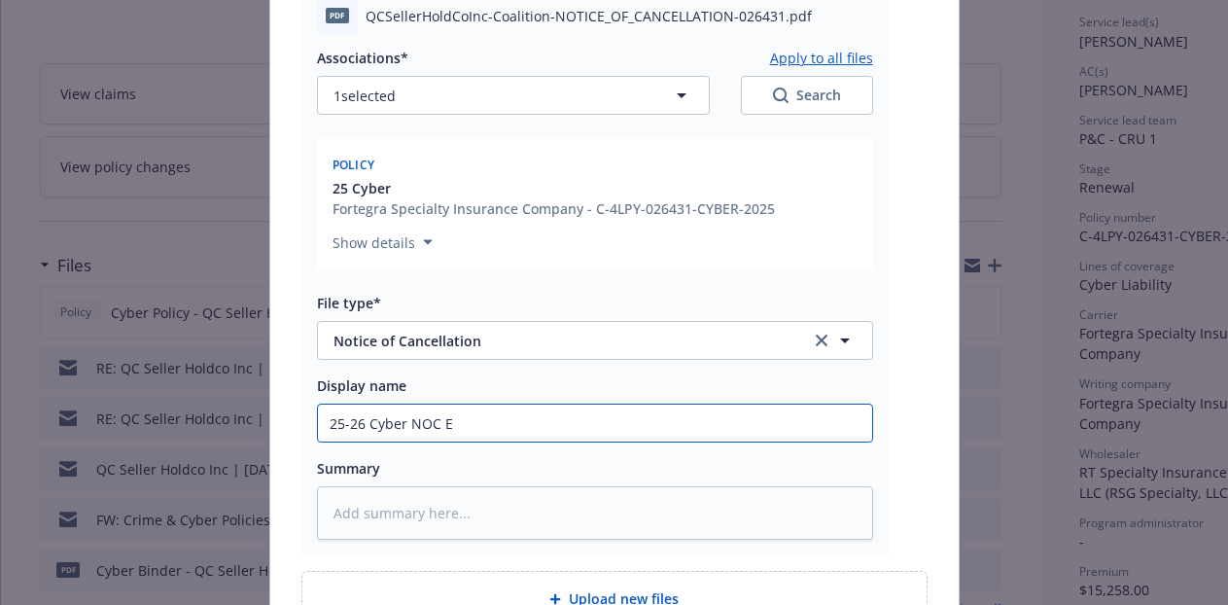
type input "25-26 Cyber NOC Ef"
type textarea "x"
type input "25-26 Cyber NOC Eff"
type textarea "x"
type input "25-26 Cyber NOC Eff"
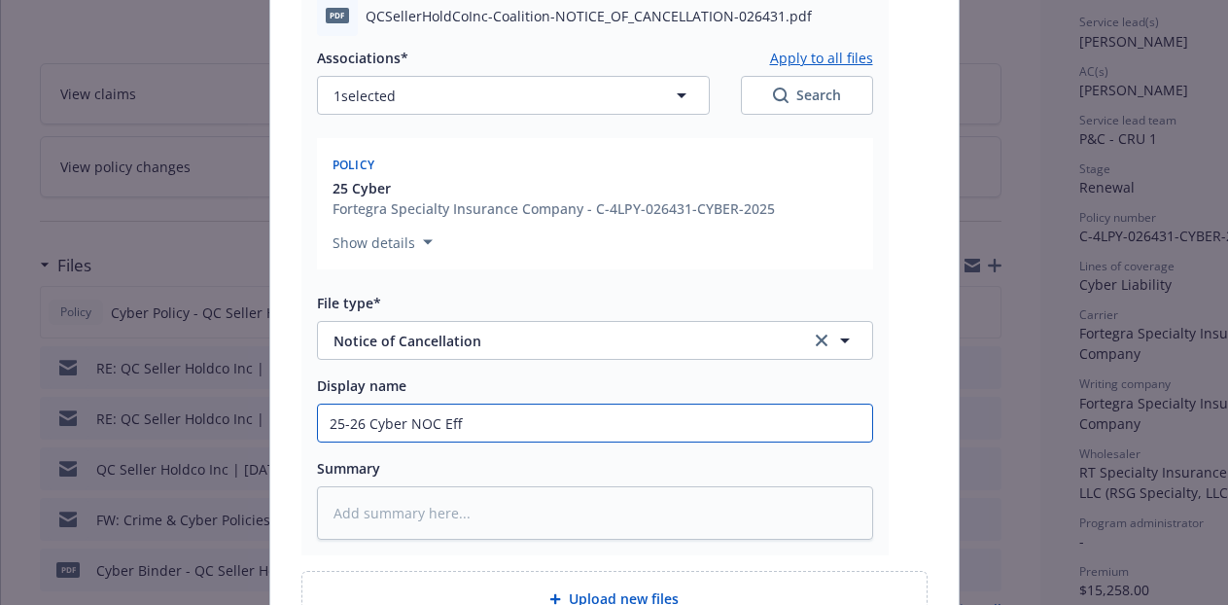
type textarea "x"
type input "25-26 Cyber NOC Eff 9/*"
type textarea "x"
type input "25-26 Cyber NOC Eff 9/"
type textarea "x"
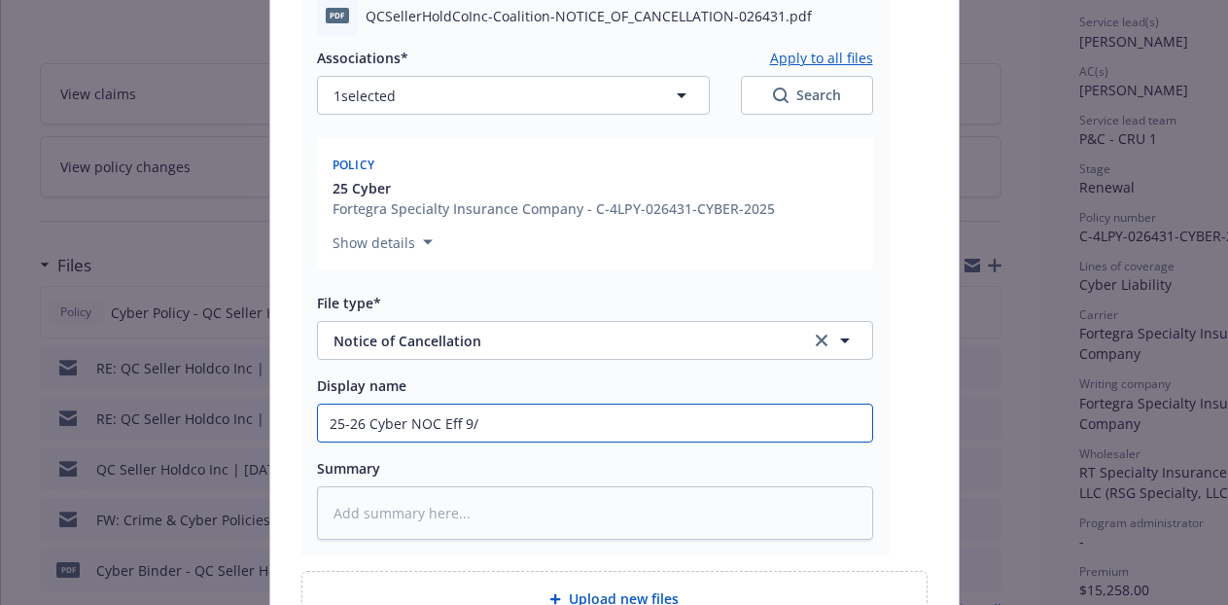
type input "25-26 Cyber NOC Eff 9/2"
type textarea "x"
type input "25-26 Cyber NOC Eff 9/24"
type textarea "x"
type input "25-26 Cyber NOC Eff 9/24/"
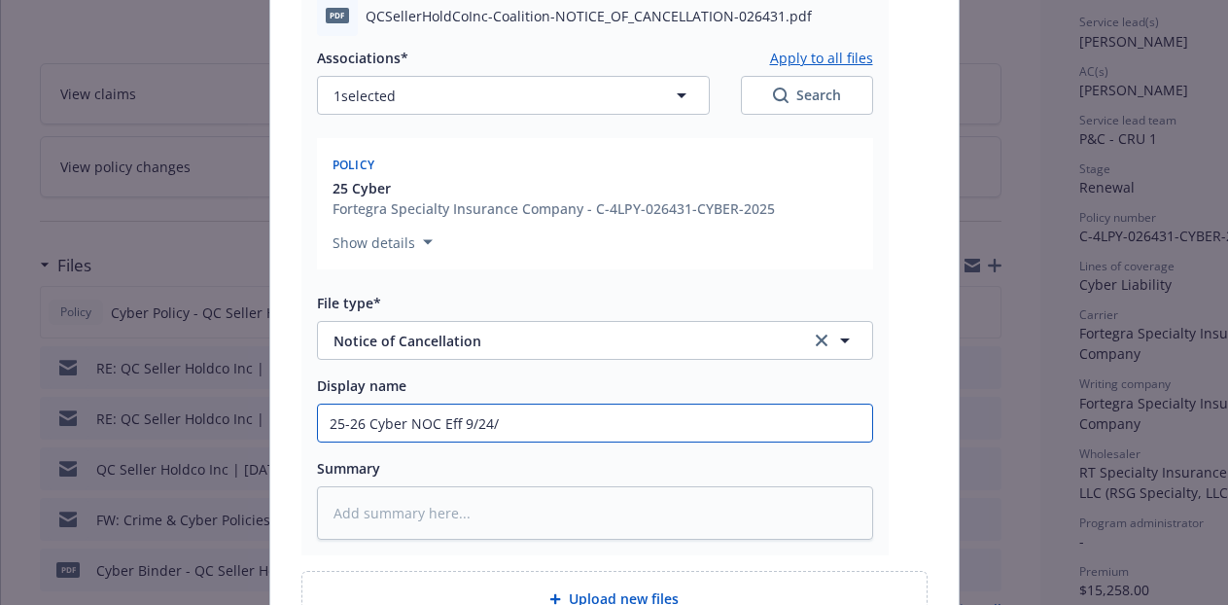
type textarea "x"
type input "25-26 Cyber NOC Eff 9/24/2"
type textarea "x"
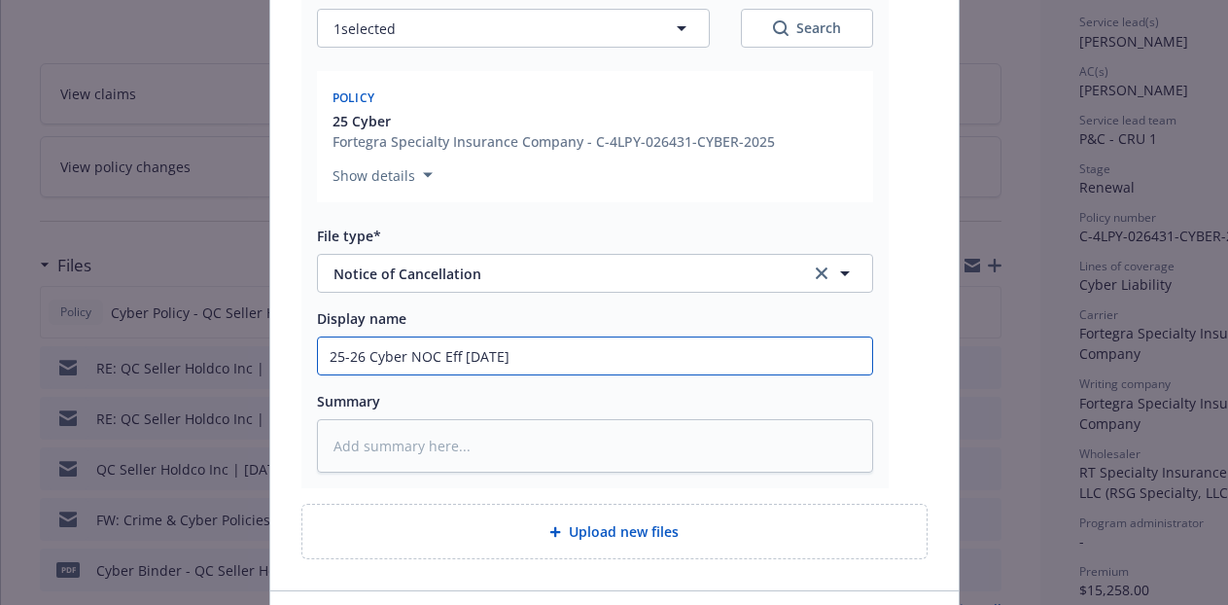
scroll to position [1041, 0]
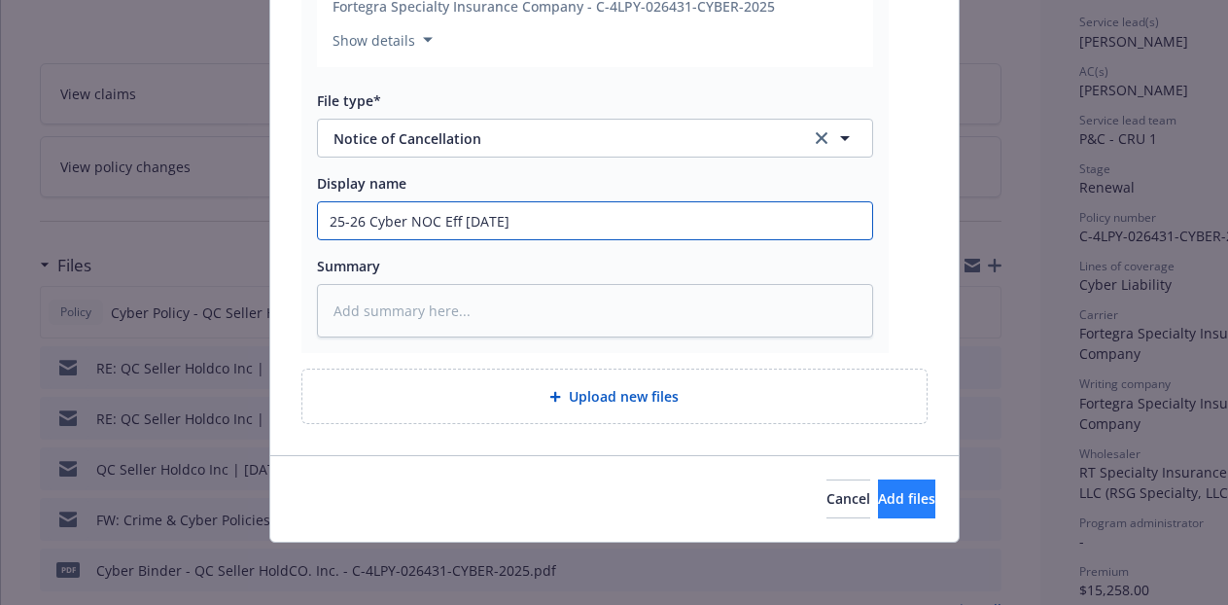
type input "25-26 Cyber NOC Eff [DATE]"
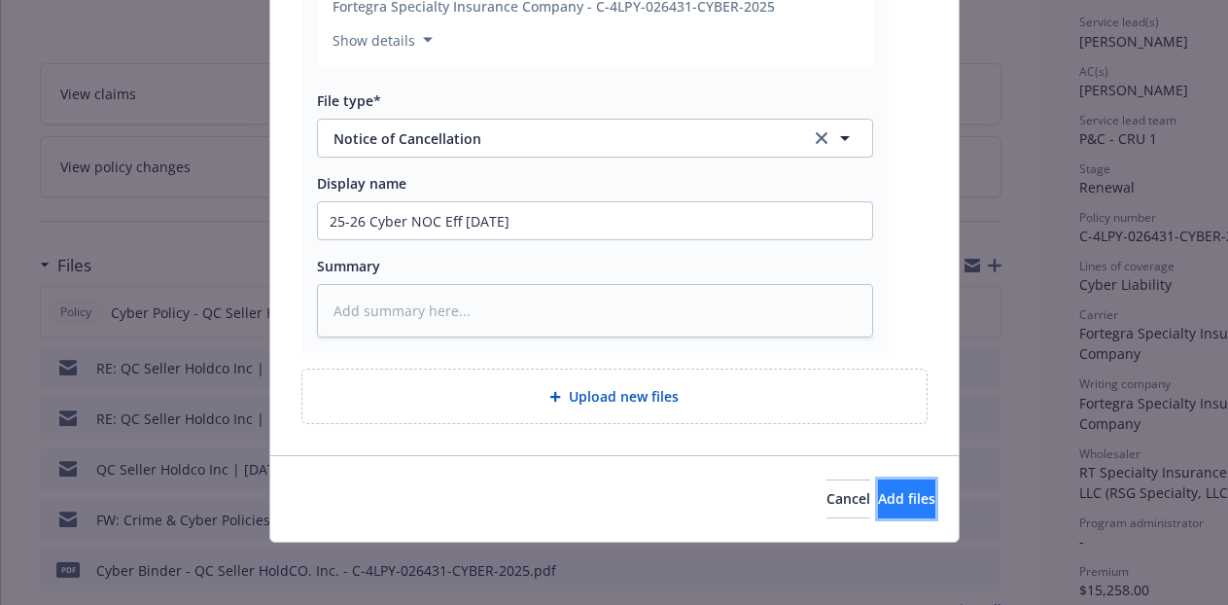
click at [878, 513] on button "Add files" at bounding box center [906, 498] width 57 height 39
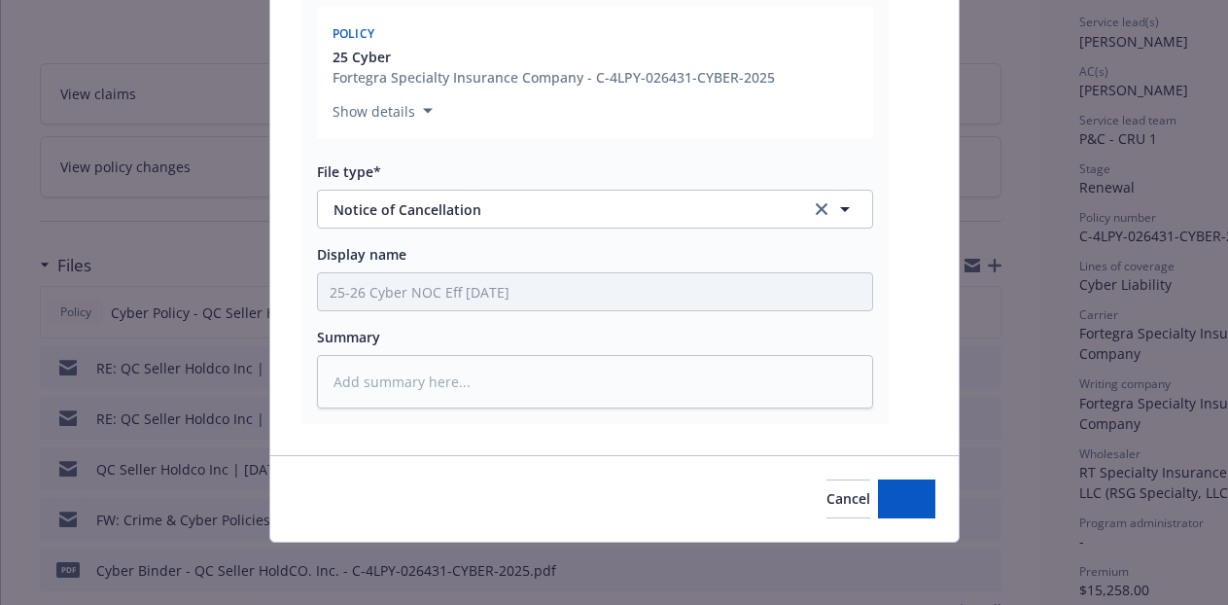
scroll to position [970, 0]
type textarea "x"
